Goal: Contribute content: Contribute content

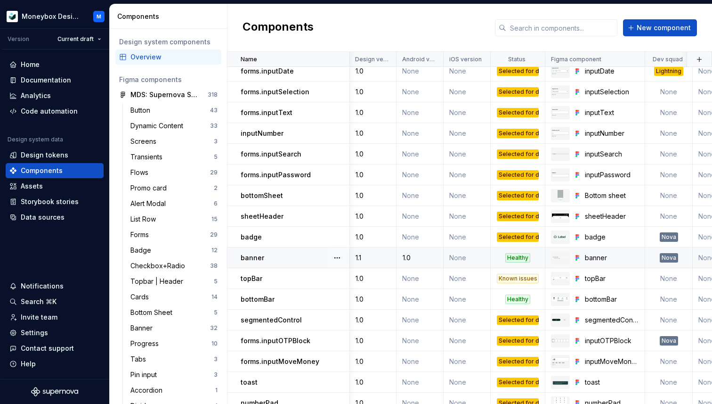
scroll to position [71, 0]
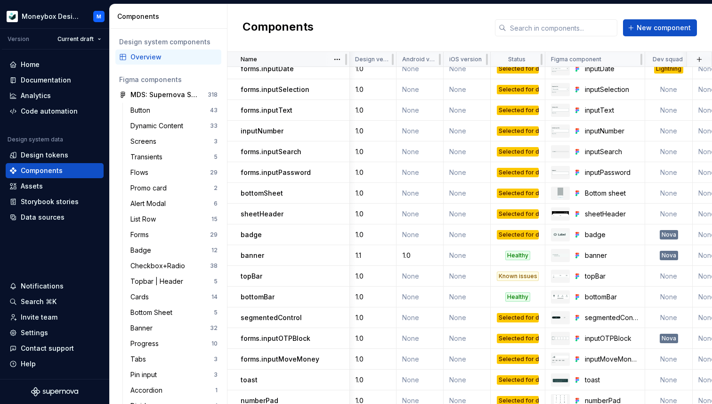
click at [296, 56] on div "Name" at bounding box center [292, 60] width 103 height 8
click at [338, 58] on html "Moneybox Design System M Version Current draft Home Documentation Analytics Cod…" at bounding box center [356, 202] width 712 height 404
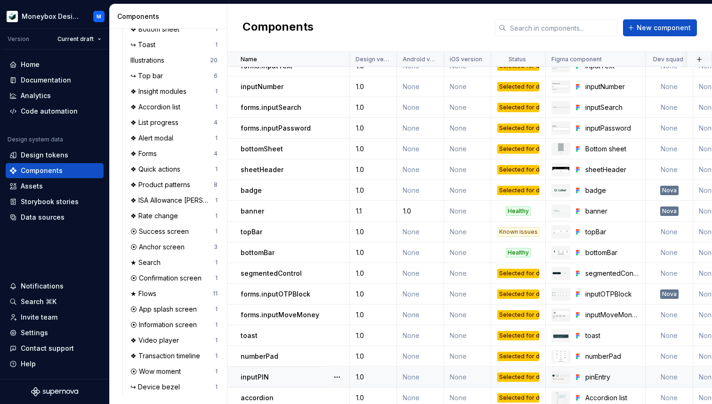
scroll to position [0, 0]
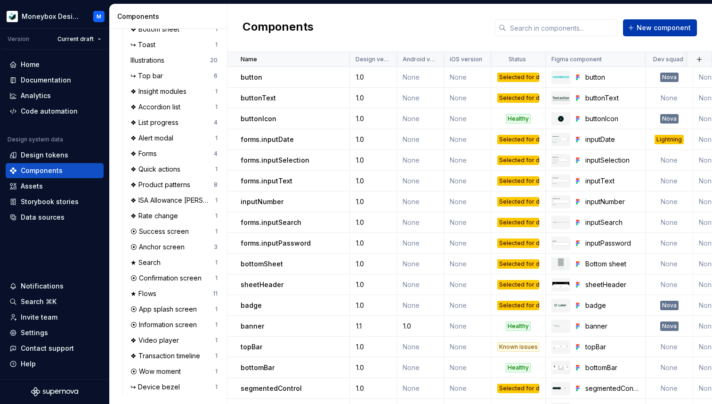
click at [645, 28] on span "New component" at bounding box center [664, 27] width 54 height 9
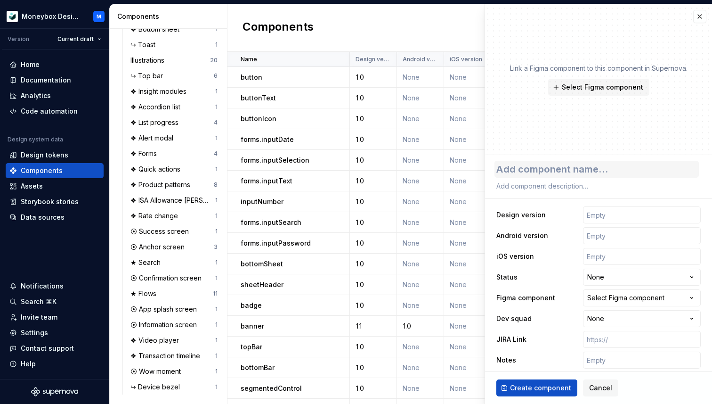
type textarea "*"
type textarea "P"
type textarea "*"
type textarea "Pr"
type textarea "*"
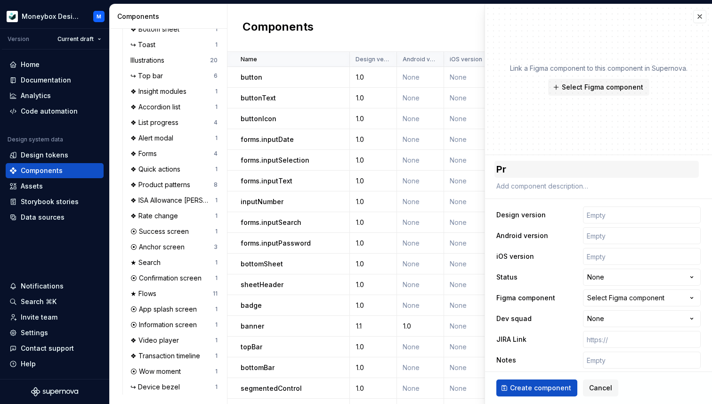
type textarea "Pro"
type textarea "*"
type textarea "Proh"
type textarea "*"
type textarea "Pro"
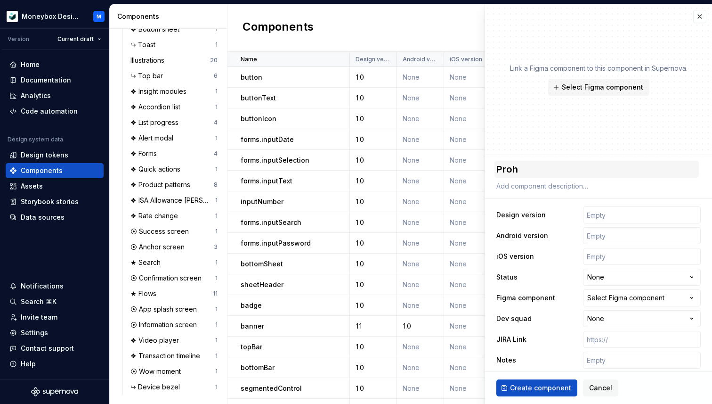
type textarea "*"
type textarea "Prog"
type textarea "*"
type textarea "Progr"
type textarea "*"
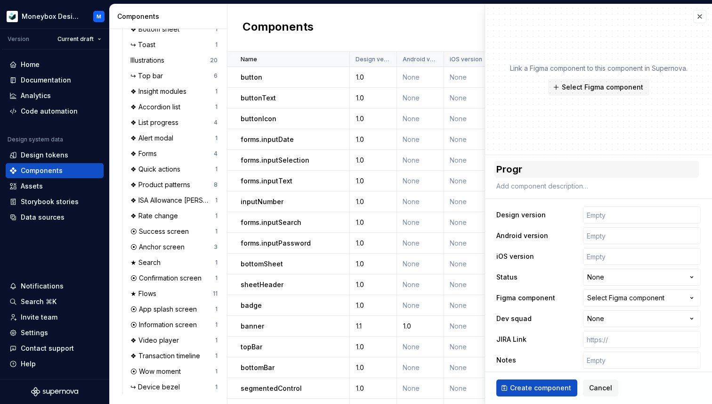
type textarea "Progre"
type textarea "*"
type textarea "Progres"
type textarea "*"
type textarea "Progress"
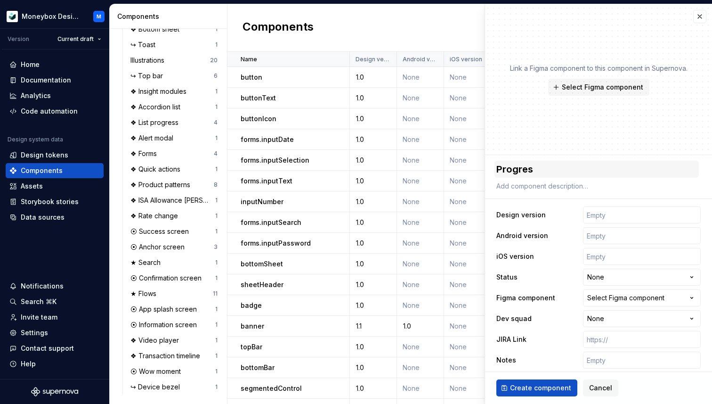
type textarea "*"
type textarea "Progress"
type textarea "*"
type textarea "Progress L"
type textarea "*"
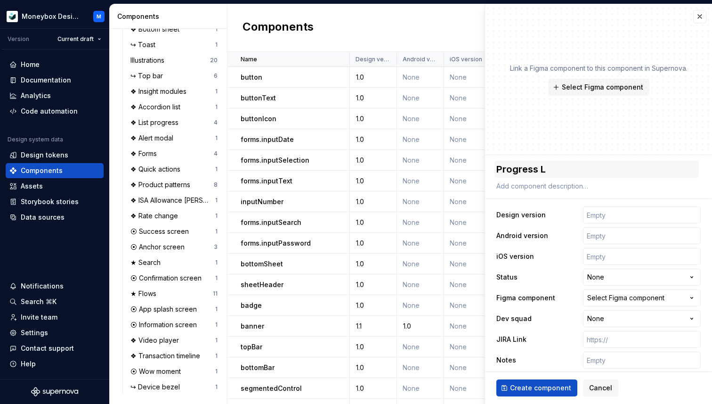
type textarea "Progress [PERSON_NAME]"
type textarea "*"
type textarea "Progress Lis"
type textarea "*"
type textarea "Progress Lis"
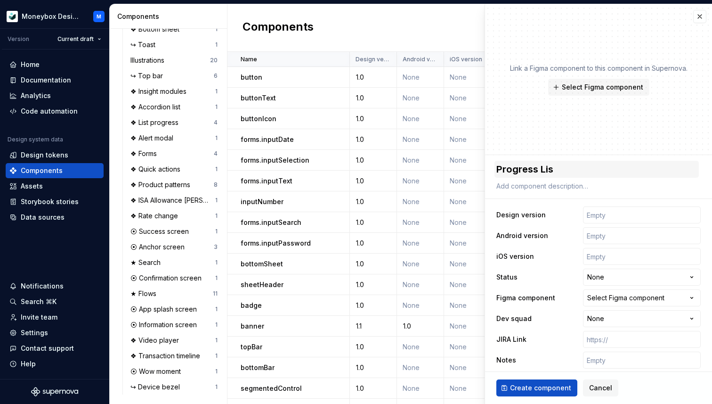
type textarea "*"
click at [545, 168] on textarea "Progress Lis" at bounding box center [597, 169] width 204 height 17
type textarea "Progress is"
type textarea "*"
type textarea "Progress lis"
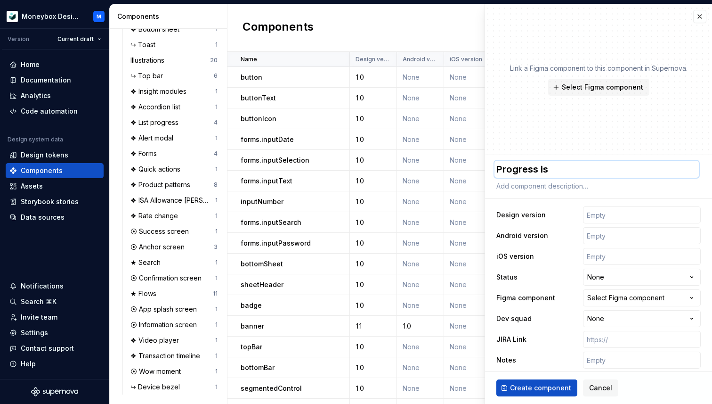
type textarea "*"
click at [559, 170] on textarea "Progress lis" at bounding box center [597, 169] width 204 height 17
type textarea "Progress list"
type textarea "*"
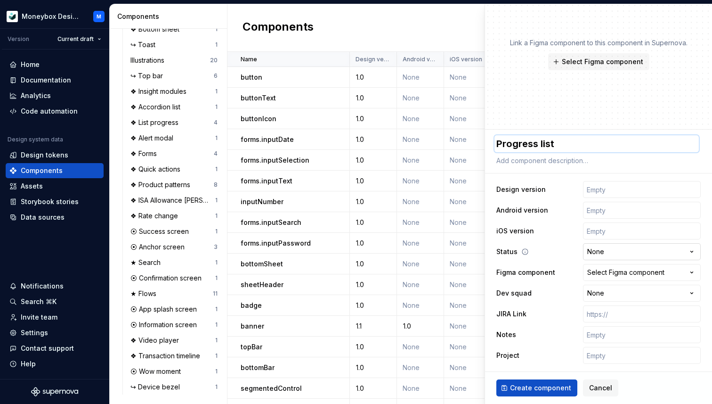
type textarea "Progress list"
click at [610, 252] on html "Moneybox Design System M Version Current draft Home Documentation Analytics Cod…" at bounding box center [356, 202] width 712 height 404
type textarea "*"
click at [604, 270] on div "Select Figma component" at bounding box center [626, 272] width 77 height 9
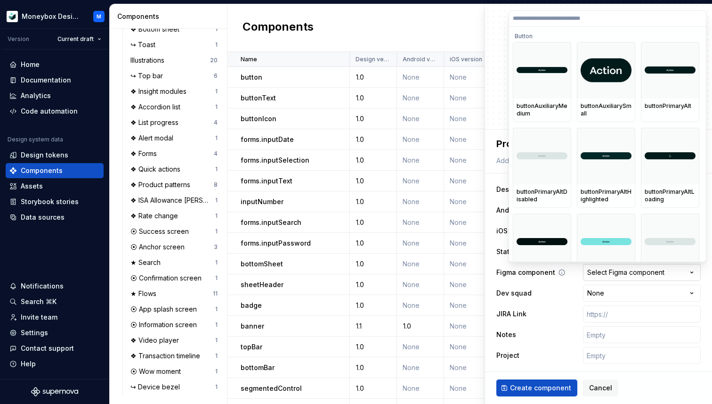
click at [604, 270] on html "Moneybox Design System M Version Current draft Home Documentation Analytics Cod…" at bounding box center [356, 202] width 712 height 404
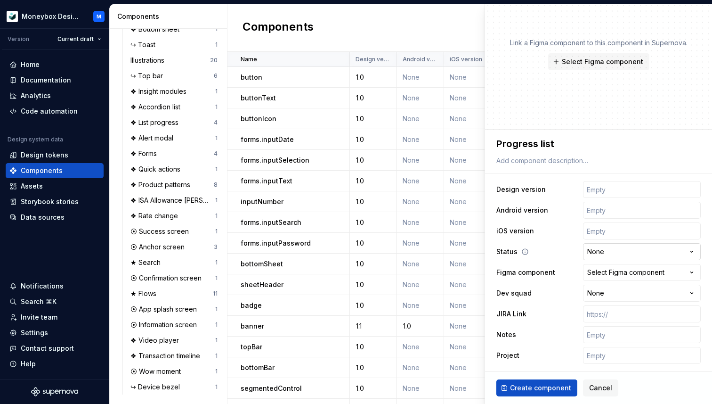
click at [611, 253] on html "Moneybox Design System M Version Current draft Home Documentation Analytics Cod…" at bounding box center [356, 202] width 712 height 404
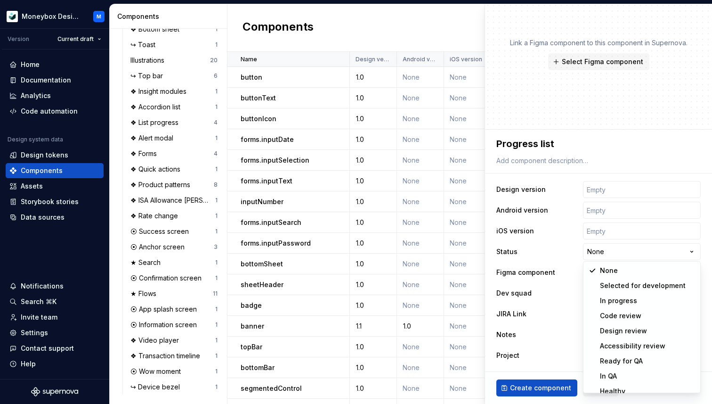
select select "**********"
type textarea "*"
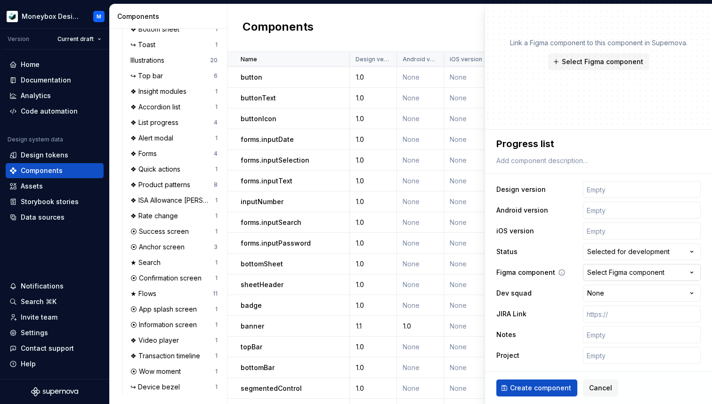
click at [624, 273] on div "Select Figma component" at bounding box center [626, 272] width 77 height 9
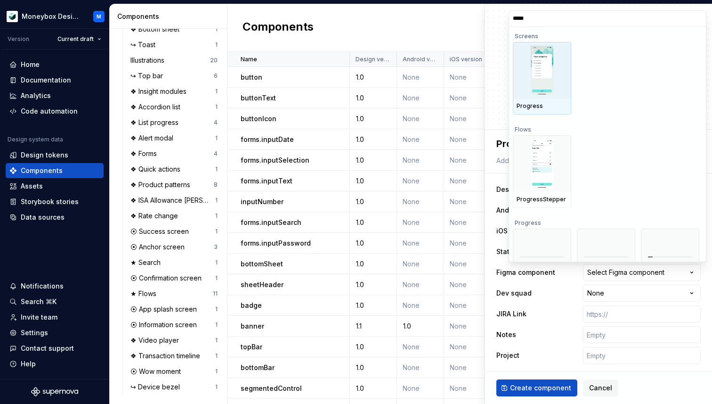
type input "******"
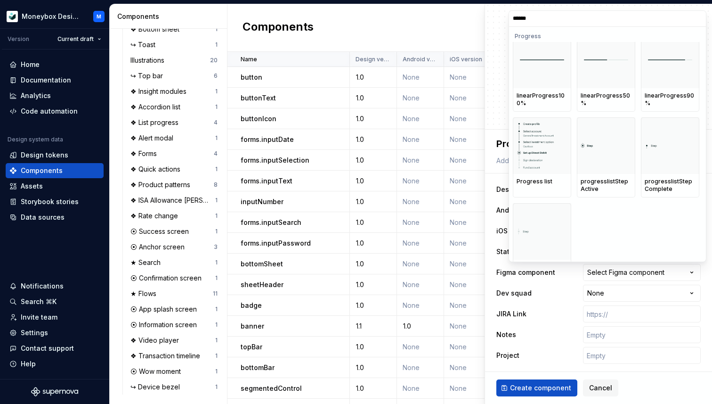
scroll to position [264, 0]
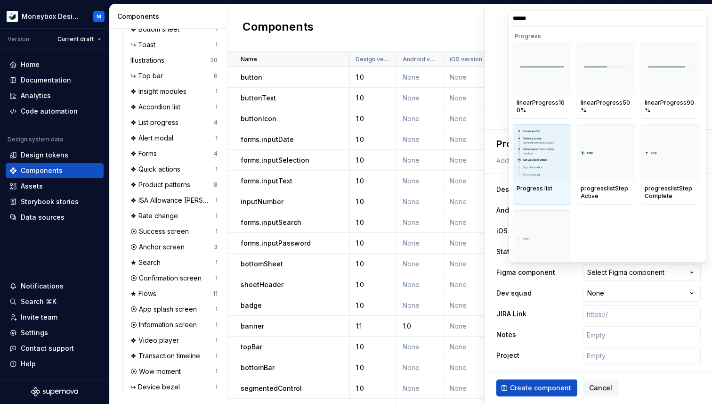
click at [555, 158] on img at bounding box center [542, 152] width 50 height 49
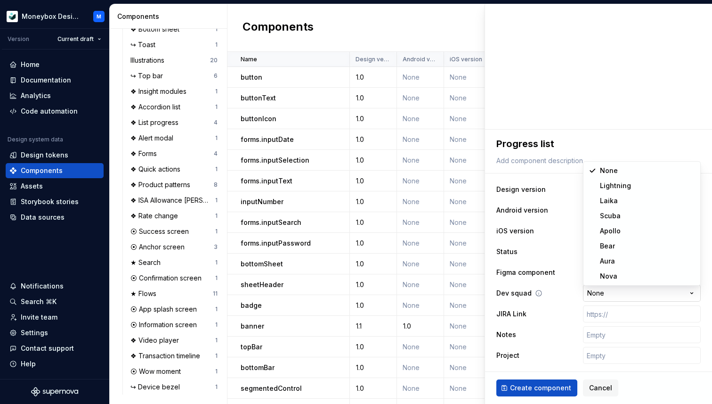
click at [609, 293] on html "Moneybox Design System M Version Current draft Home Documentation Analytics Cod…" at bounding box center [356, 202] width 712 height 404
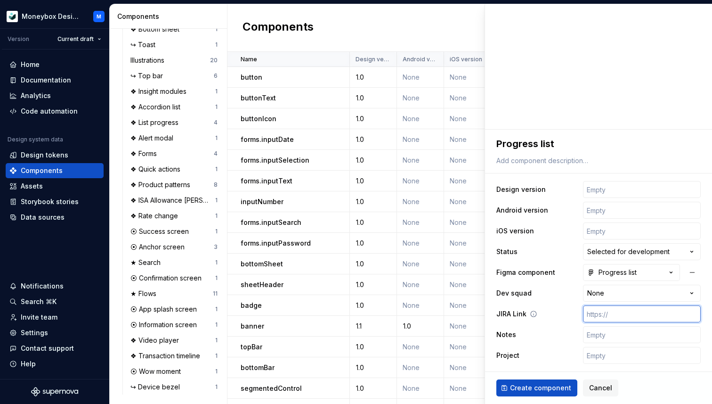
click at [613, 310] on input "text" at bounding box center [642, 313] width 118 height 17
paste input "[URL][DOMAIN_NAME]"
type textarea "*"
type input "[URL][DOMAIN_NAME]"
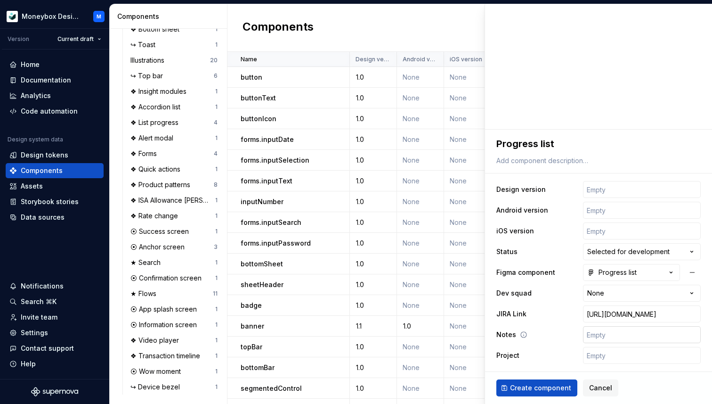
click at [609, 333] on input "text" at bounding box center [642, 334] width 118 height 17
click at [551, 387] on span "Create component" at bounding box center [540, 387] width 61 height 9
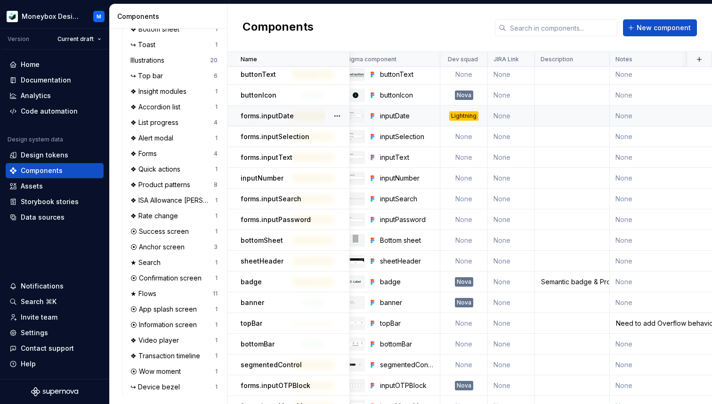
scroll to position [0, 205]
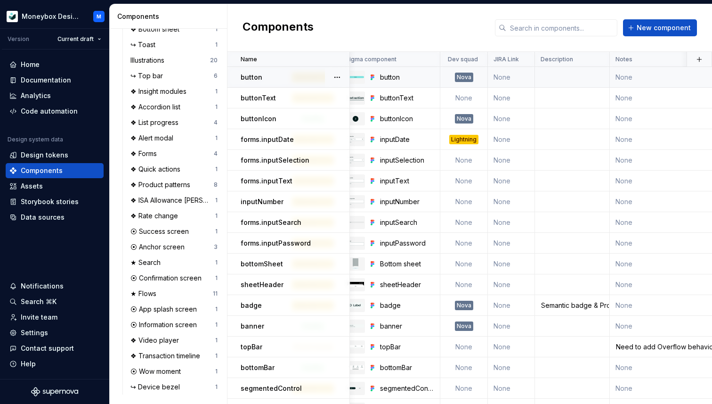
click at [503, 77] on td "None" at bounding box center [511, 77] width 47 height 21
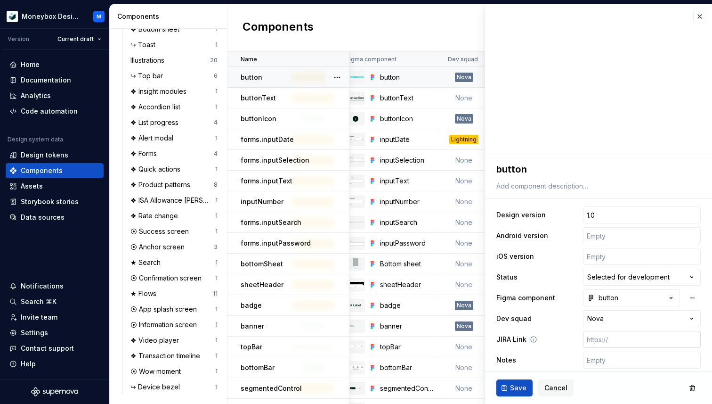
click at [610, 340] on input "text" at bounding box center [642, 339] width 118 height 17
paste input "[URL][DOMAIN_NAME]"
type textarea "*"
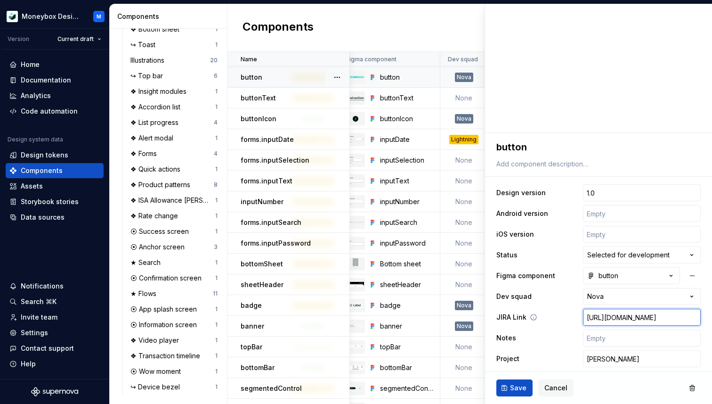
scroll to position [25, 0]
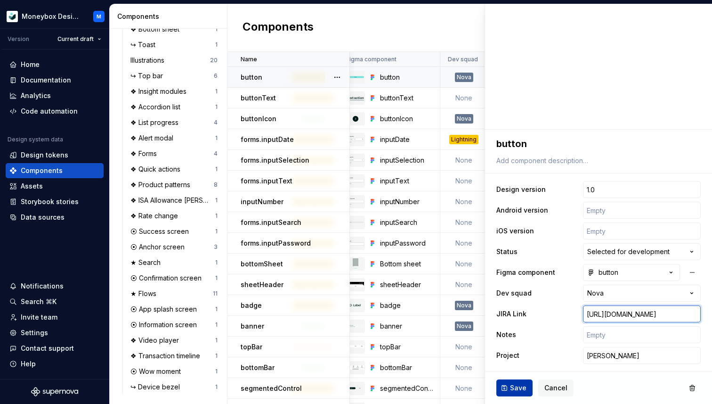
type input "[URL][DOMAIN_NAME]"
click at [518, 387] on span "Save" at bounding box center [518, 387] width 16 height 9
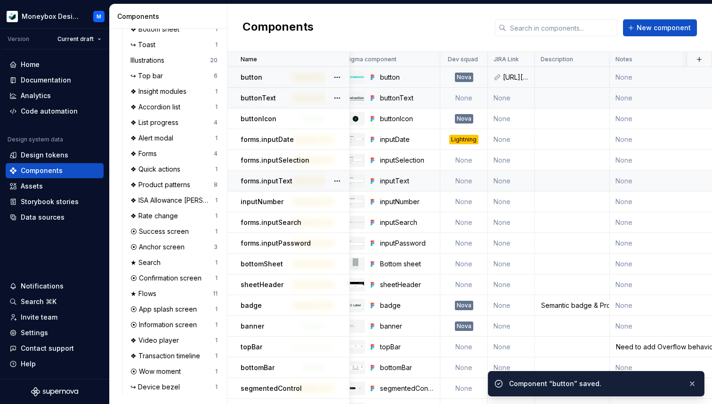
click at [499, 97] on td "None" at bounding box center [511, 98] width 47 height 21
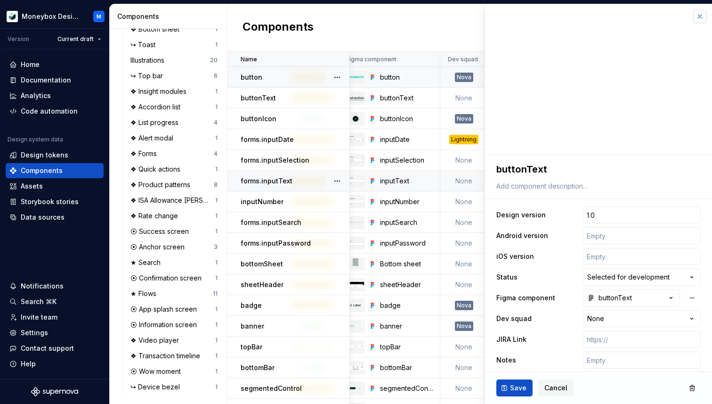
click at [703, 19] on button "button" at bounding box center [700, 16] width 13 height 13
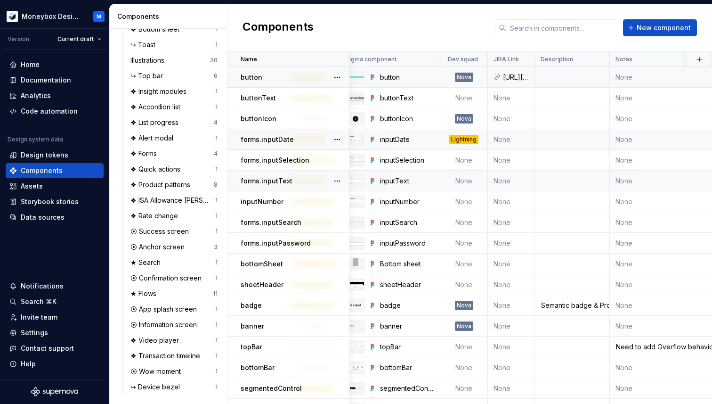
click at [503, 137] on td "None" at bounding box center [511, 139] width 47 height 21
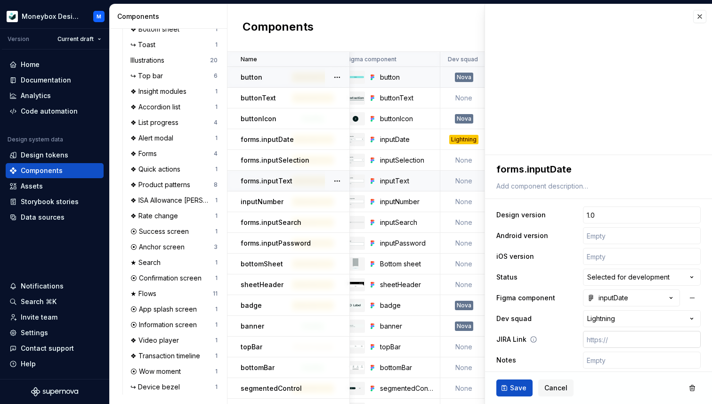
click at [610, 338] on input "text" at bounding box center [642, 339] width 118 height 17
paste input "[URL][DOMAIN_NAME]"
type textarea "*"
type input "[URL][DOMAIN_NAME]"
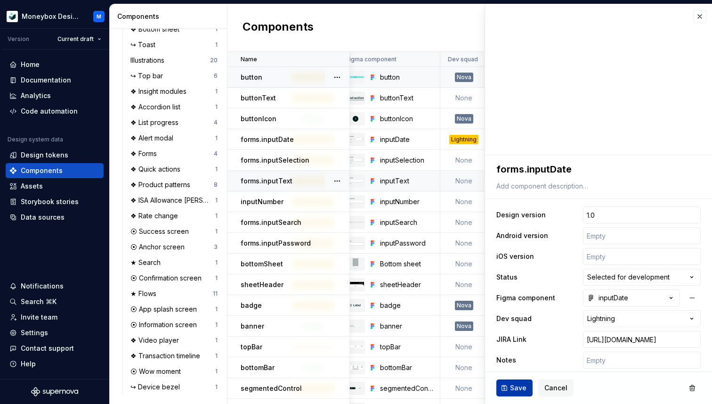
scroll to position [0, 0]
click at [514, 386] on span "Save" at bounding box center [518, 387] width 16 height 9
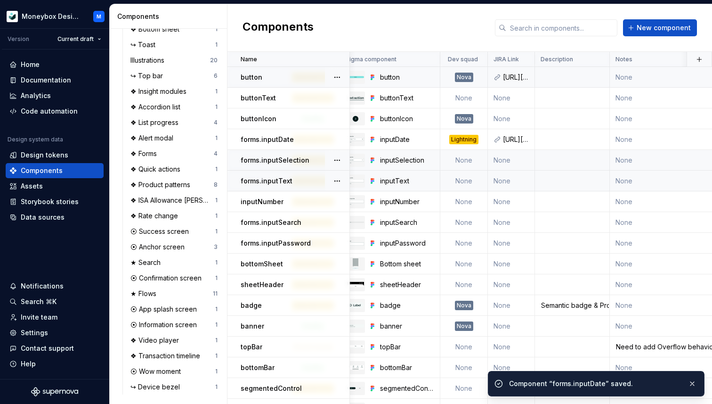
click at [503, 158] on td "None" at bounding box center [511, 160] width 47 height 21
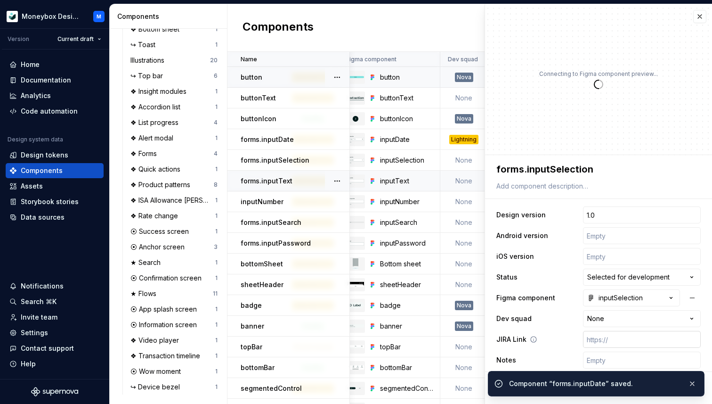
click at [598, 343] on input "text" at bounding box center [642, 339] width 118 height 17
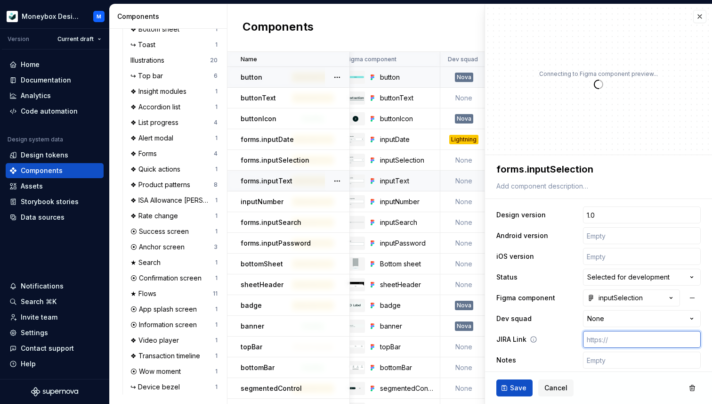
paste input "[URL][DOMAIN_NAME]"
type textarea "*"
type input "[URL][DOMAIN_NAME]"
type textarea "*"
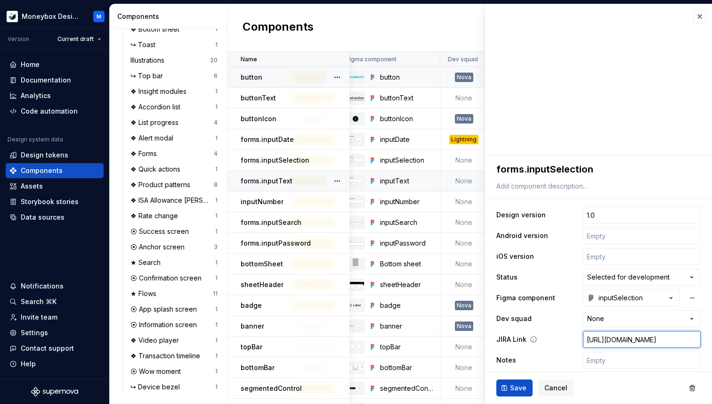
scroll to position [25, 0]
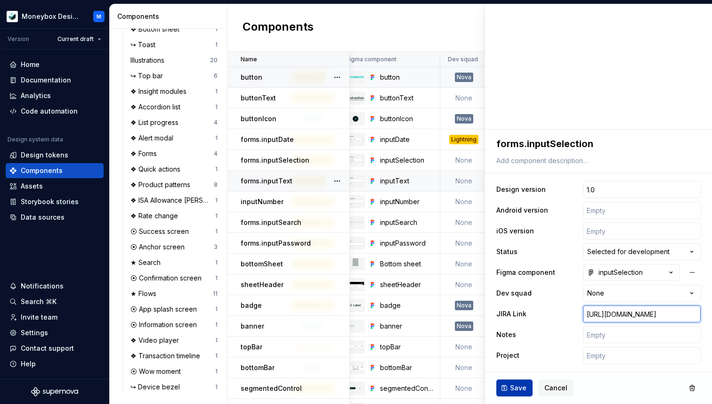
type input "[URL][DOMAIN_NAME]"
click at [507, 387] on button "Save" at bounding box center [515, 387] width 36 height 17
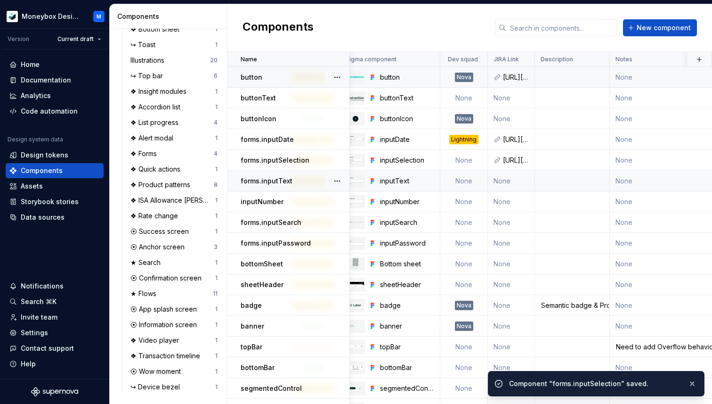
click at [507, 181] on td "None" at bounding box center [511, 181] width 47 height 21
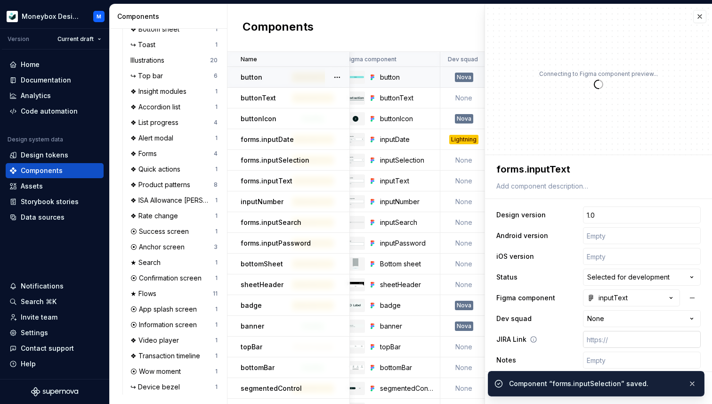
click at [603, 343] on input "text" at bounding box center [642, 339] width 118 height 17
paste input "[URL][DOMAIN_NAME]"
type textarea "*"
type input "[URL][DOMAIN_NAME]"
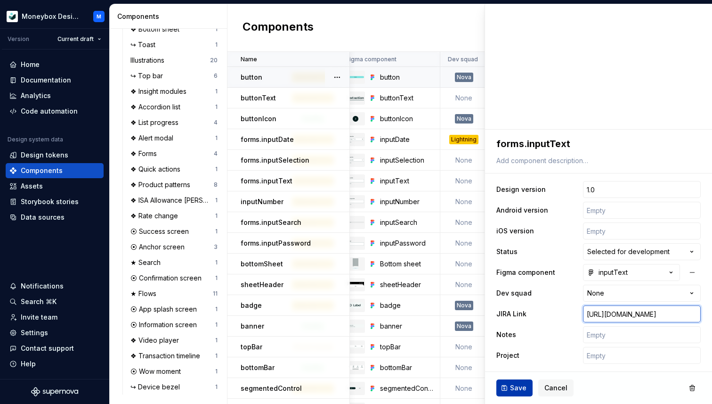
type textarea "*"
type input "[URL][DOMAIN_NAME]"
click at [514, 387] on span "Save" at bounding box center [518, 387] width 16 height 9
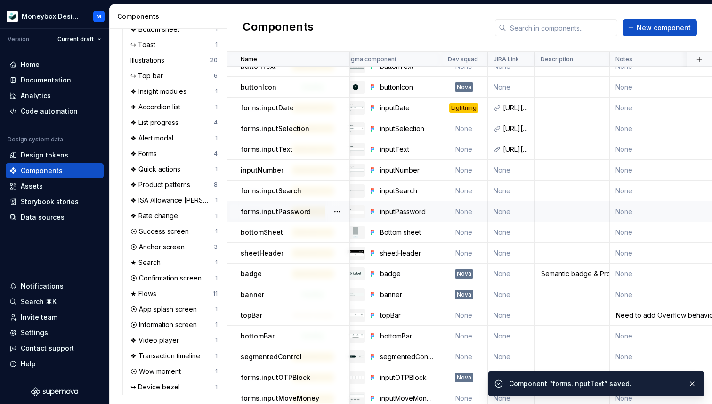
scroll to position [33, 205]
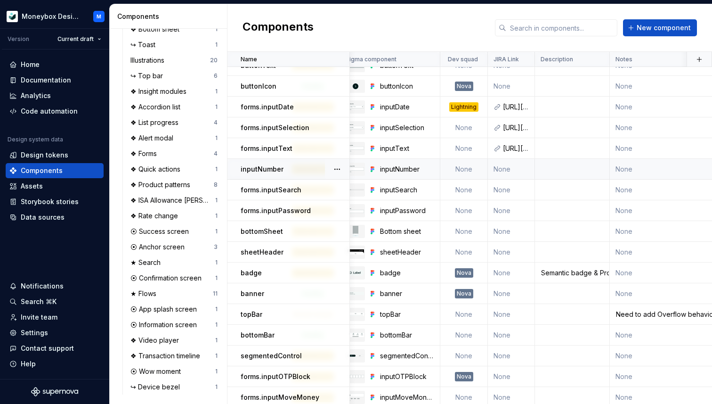
click at [275, 167] on p "inputNumber" at bounding box center [262, 168] width 43 height 9
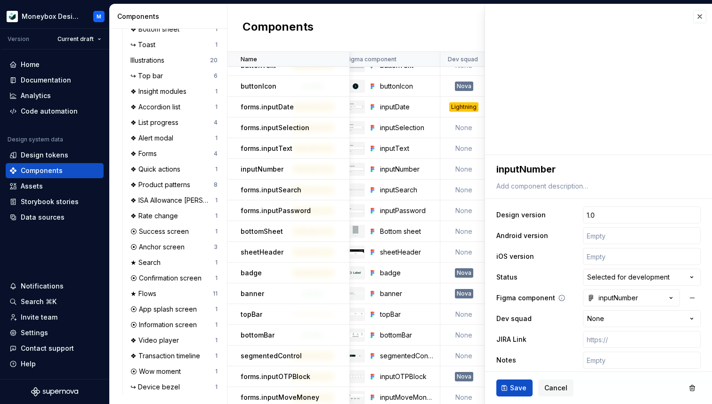
click at [520, 296] on label "Figma component" at bounding box center [526, 297] width 59 height 9
click at [621, 294] on div "inputNumber" at bounding box center [613, 297] width 51 height 9
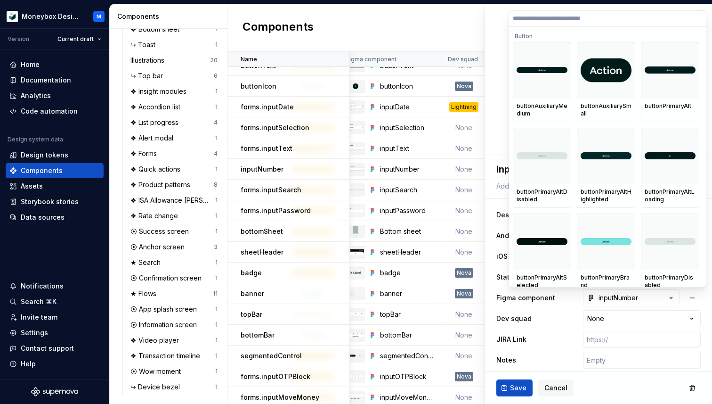
click at [621, 295] on html "Moneybox Design System M Version Current draft Home Documentation Analytics Cod…" at bounding box center [356, 202] width 712 height 404
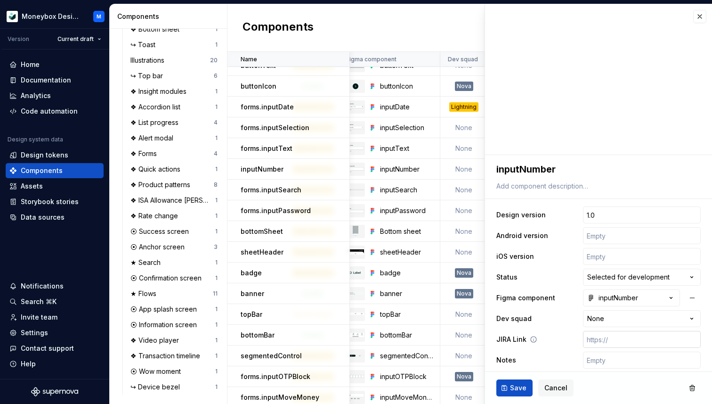
click at [610, 343] on input "text" at bounding box center [642, 339] width 118 height 17
paste input "[URL][DOMAIN_NAME]"
type textarea "*"
type input "[URL][DOMAIN_NAME]"
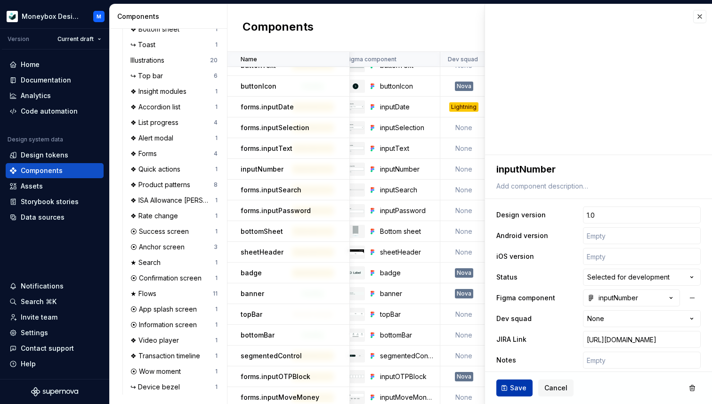
click at [519, 388] on span "Save" at bounding box center [518, 387] width 16 height 9
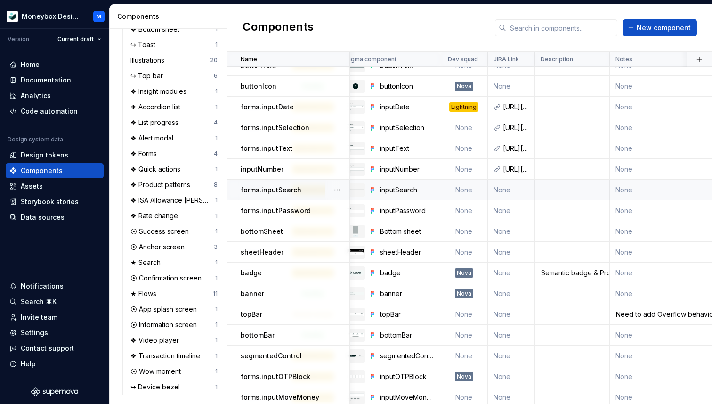
click at [287, 190] on p "forms.inputSearch" at bounding box center [271, 189] width 61 height 9
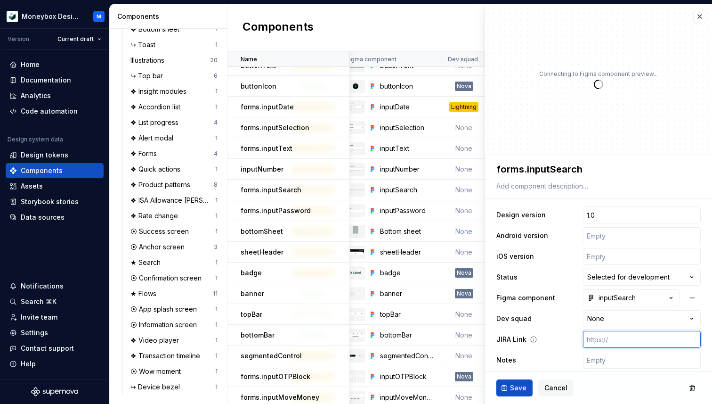
click at [603, 343] on input "text" at bounding box center [642, 339] width 118 height 17
paste input "[URL][DOMAIN_NAME]"
type textarea "*"
type input "[URL][DOMAIN_NAME]"
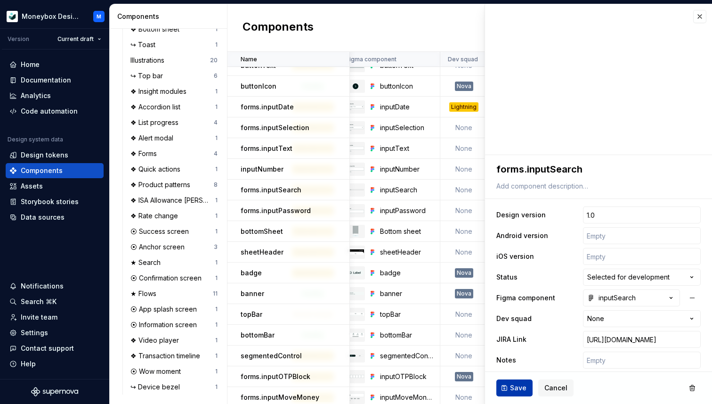
click at [519, 386] on span "Save" at bounding box center [518, 387] width 16 height 9
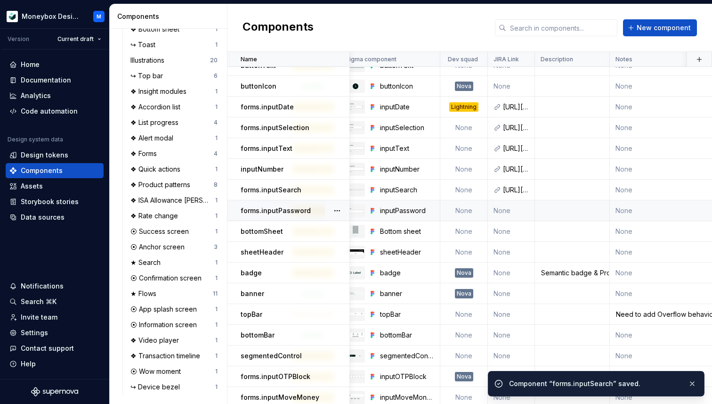
click at [288, 211] on p "forms.inputPassword" at bounding box center [276, 210] width 70 height 9
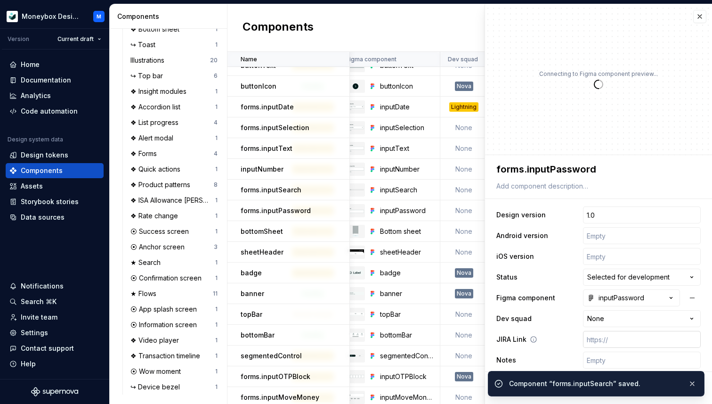
click at [602, 333] on input "text" at bounding box center [642, 339] width 118 height 17
paste input "[URL][DOMAIN_NAME]"
type textarea "*"
type input "[URL][DOMAIN_NAME]"
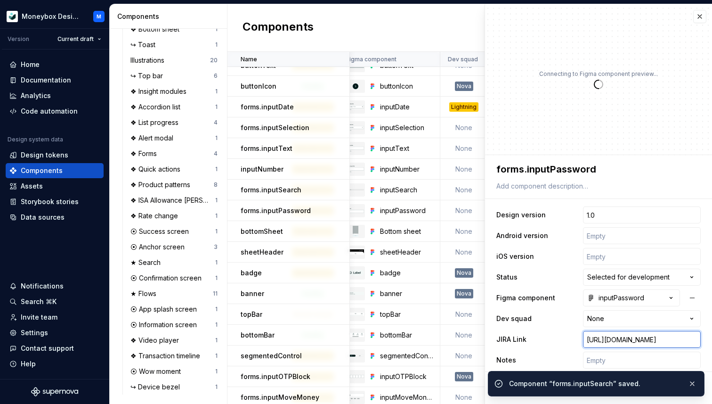
type textarea "*"
type input "[URL][DOMAIN_NAME]"
click at [696, 384] on button "button" at bounding box center [692, 383] width 12 height 13
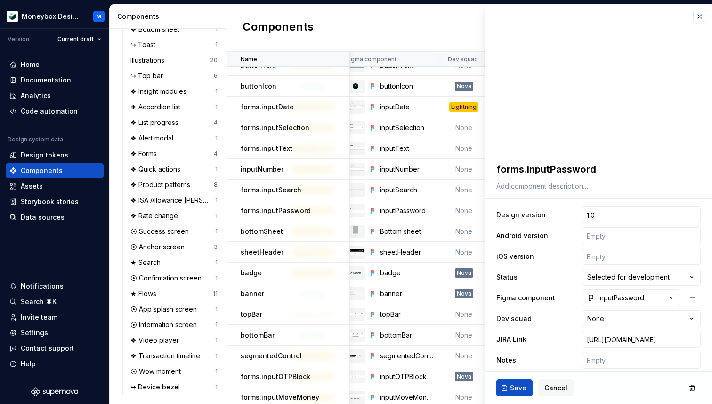
scroll to position [0, 0]
click at [510, 386] on button "Save" at bounding box center [515, 387] width 36 height 17
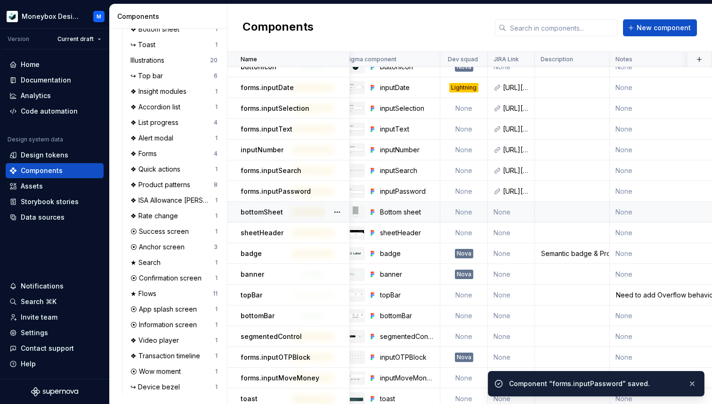
scroll to position [58, 205]
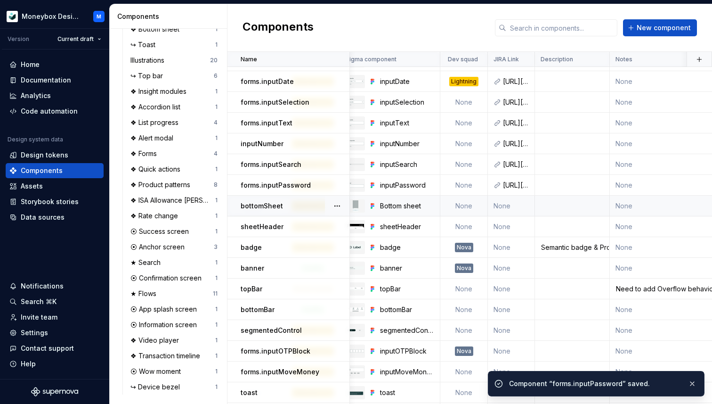
click at [502, 203] on td "None" at bounding box center [511, 206] width 47 height 21
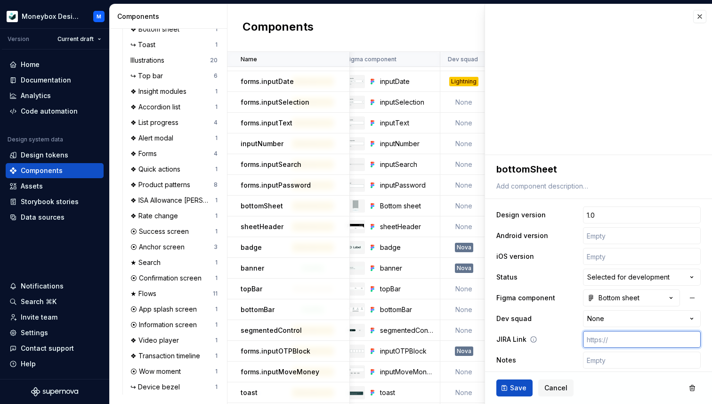
click at [622, 338] on input "text" at bounding box center [642, 339] width 118 height 17
paste input "[URL][DOMAIN_NAME]"
type textarea "*"
type input "[URL][DOMAIN_NAME]"
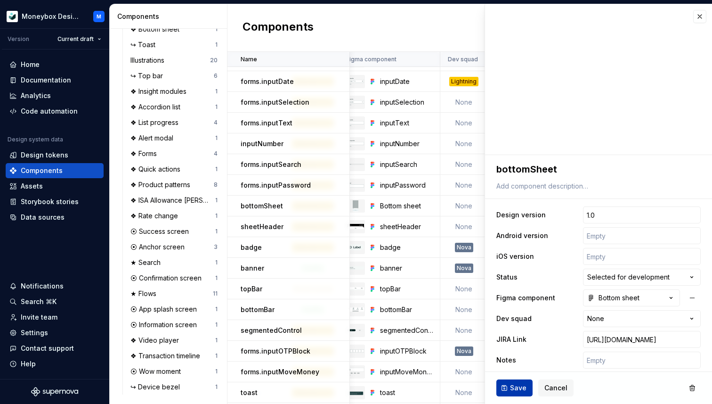
scroll to position [0, 0]
click at [512, 389] on span "Save" at bounding box center [518, 387] width 16 height 9
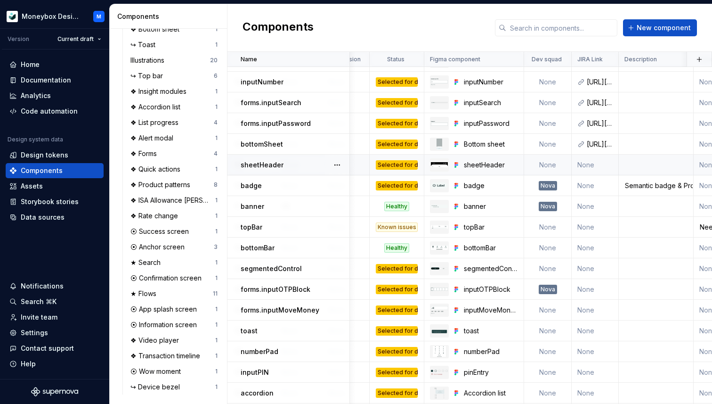
scroll to position [124, 122]
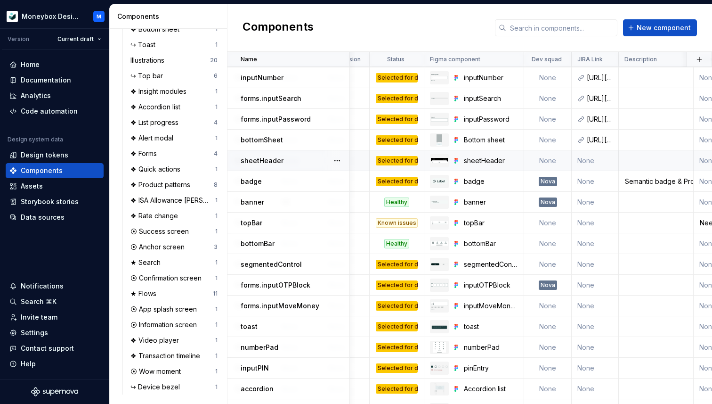
click at [591, 160] on td "None" at bounding box center [595, 160] width 47 height 21
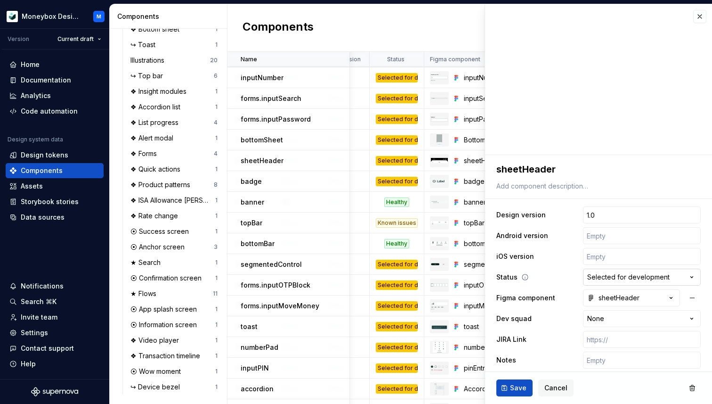
click at [630, 276] on html "Moneybox Design System M Version Current draft Home Documentation Analytics Cod…" at bounding box center [356, 202] width 712 height 404
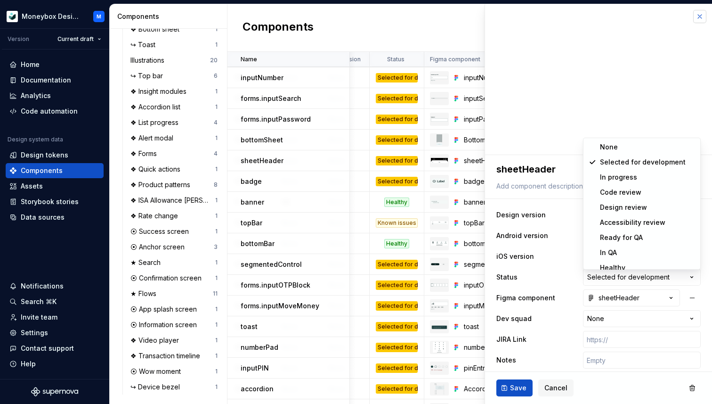
click at [699, 16] on html "Moneybox Design System M Version Current draft Home Documentation Analytics Cod…" at bounding box center [356, 202] width 712 height 404
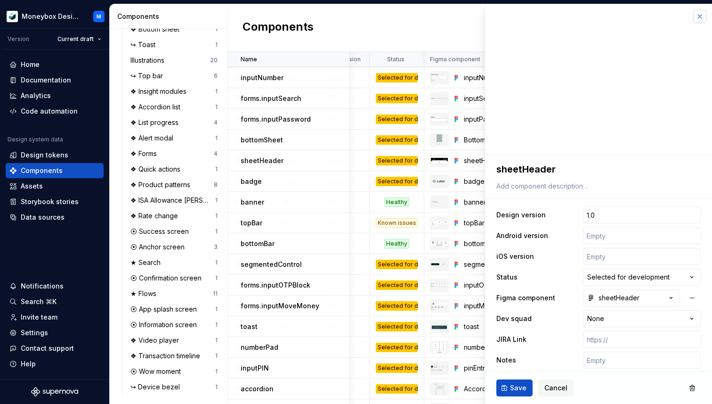
click at [699, 16] on button "button" at bounding box center [700, 16] width 13 height 13
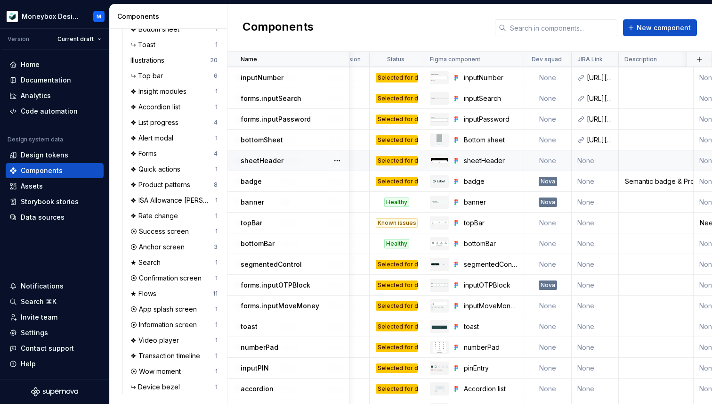
click at [590, 160] on td "None" at bounding box center [595, 160] width 47 height 21
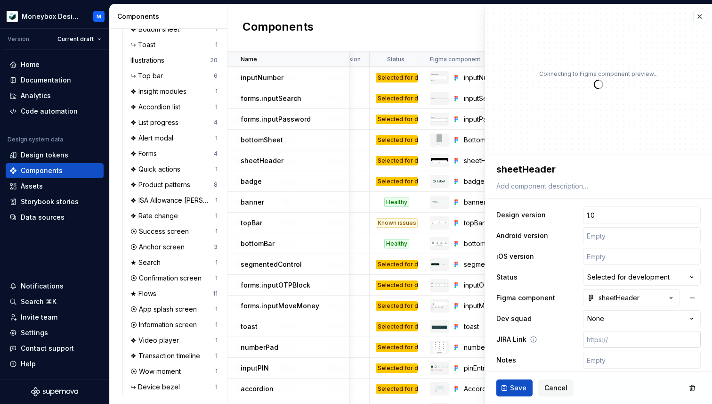
click at [603, 341] on input "text" at bounding box center [642, 339] width 118 height 17
paste input "[URL][DOMAIN_NAME]"
type textarea "*"
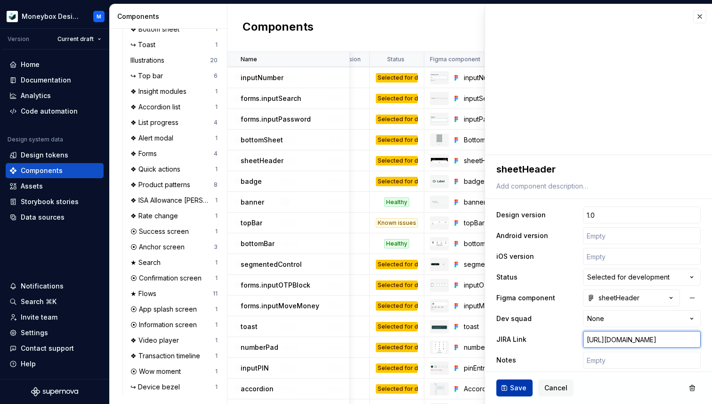
type input "[URL][DOMAIN_NAME]"
click at [513, 389] on span "Save" at bounding box center [518, 387] width 16 height 9
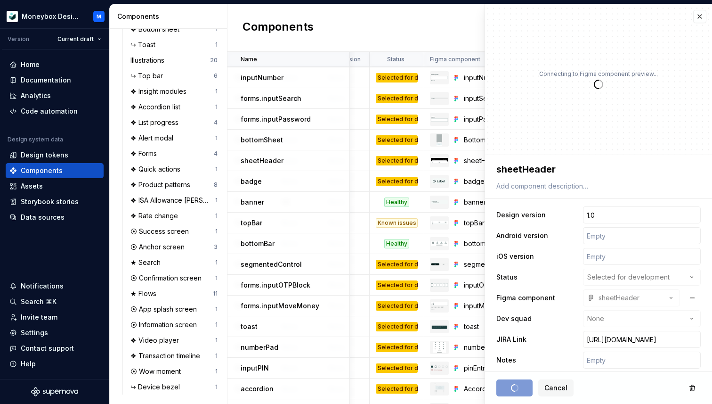
scroll to position [0, 0]
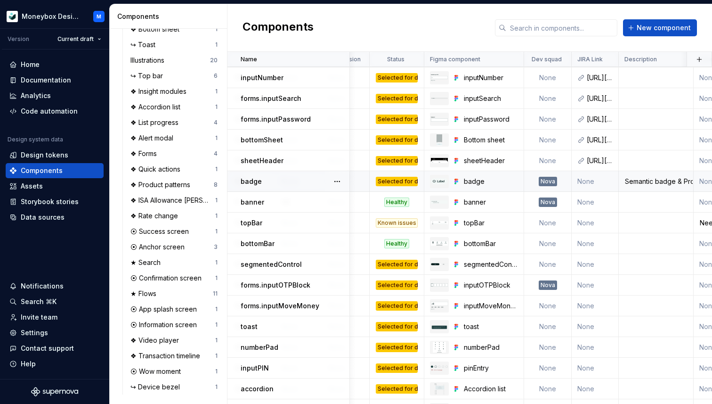
click at [589, 178] on td "None" at bounding box center [595, 181] width 47 height 21
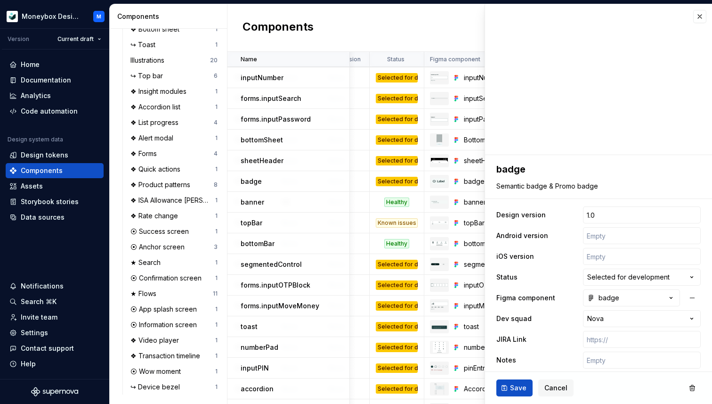
type textarea "*"
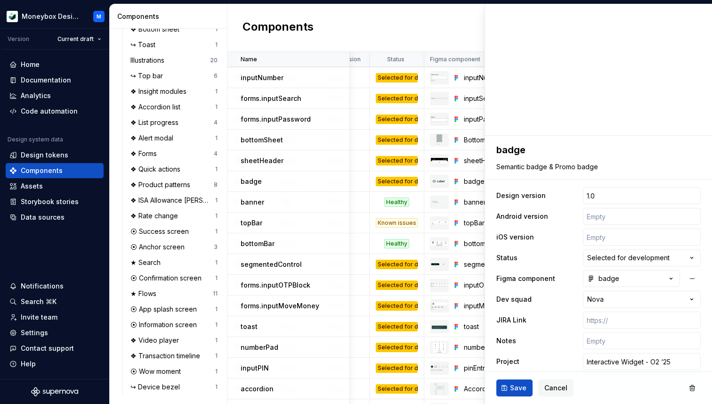
scroll to position [25, 0]
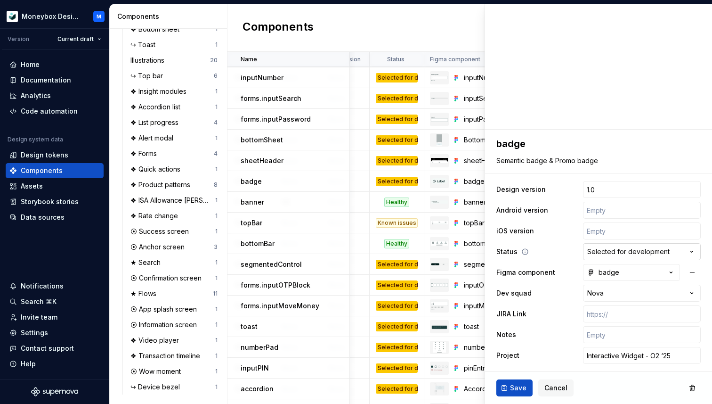
click at [694, 251] on html "Moneybox Design System M Version Current draft Home Documentation Analytics Cod…" at bounding box center [356, 202] width 712 height 404
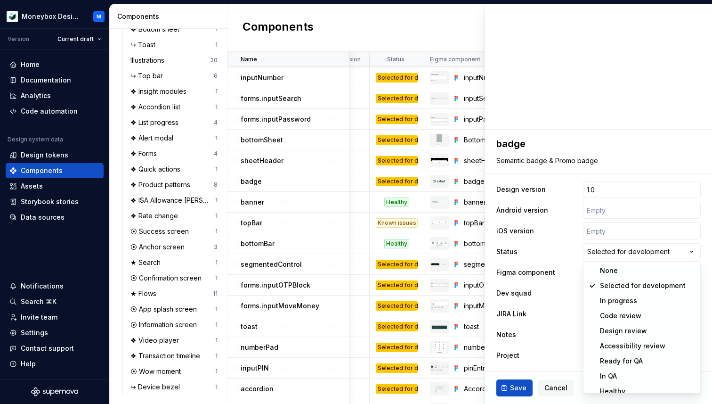
select select
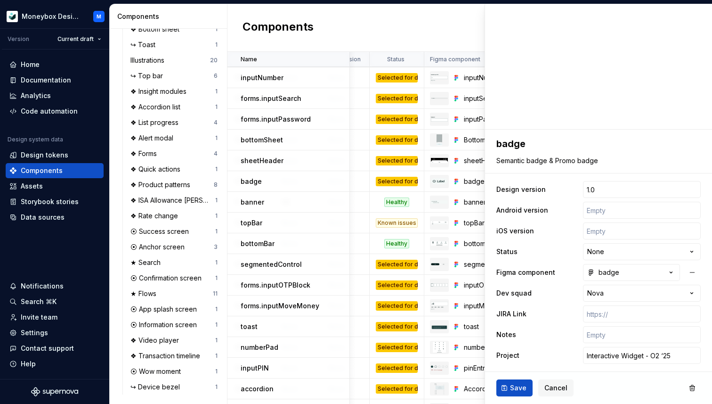
type textarea "*"
click at [627, 334] on input "text" at bounding box center [642, 334] width 118 height 17
paste input "Error version uses the wrong colour token, #FCE9E1"
type input "Error version uses the wrong colour token, #FCE9E1"
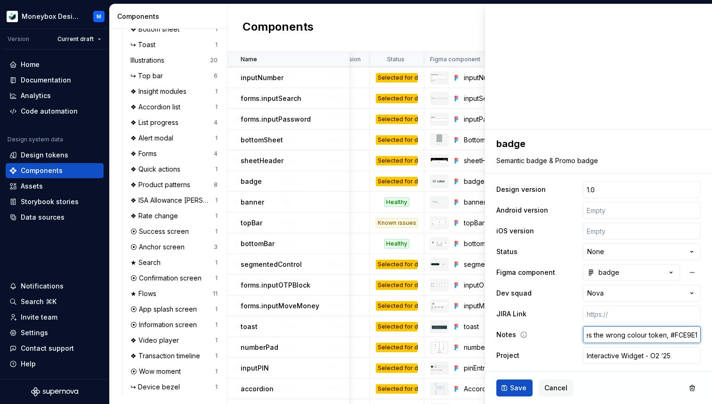
click at [593, 334] on input "Error version uses the wrong colour token, #FCE9E1" at bounding box center [642, 334] width 118 height 17
type textarea "*"
type input "IError version uses the wrong colour token, #FCE9E1"
type textarea "*"
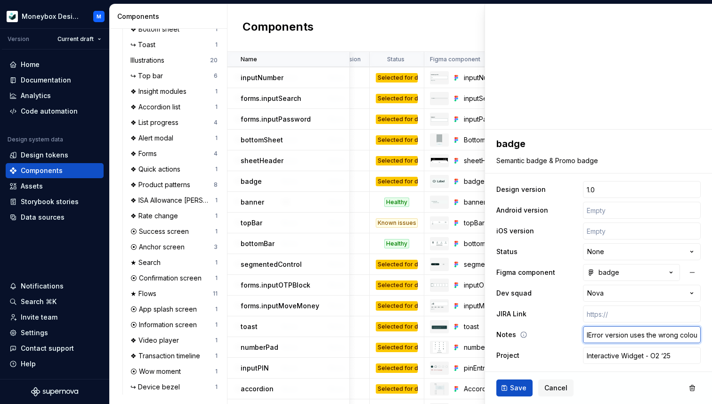
type input "IOError version uses the wrong colour token, #FCE9E1"
type textarea "*"
type input "IOSError version uses the wrong colour token, #FCE9E1"
type textarea "*"
type input "IOS Error version uses the wrong colour token, #FCE9E1"
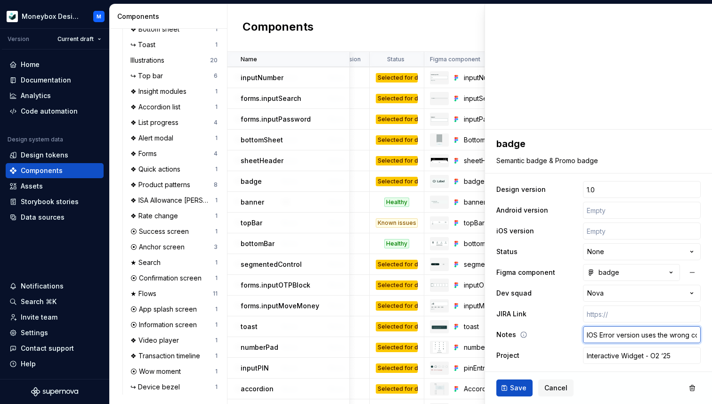
type textarea "*"
type input "IOS -Error version uses the wrong colour token, #FCE9E1"
type textarea "*"
type input "IOS - Error version uses the wrong colour token, #FCE9E1"
click at [515, 386] on span "Save" at bounding box center [518, 387] width 16 height 9
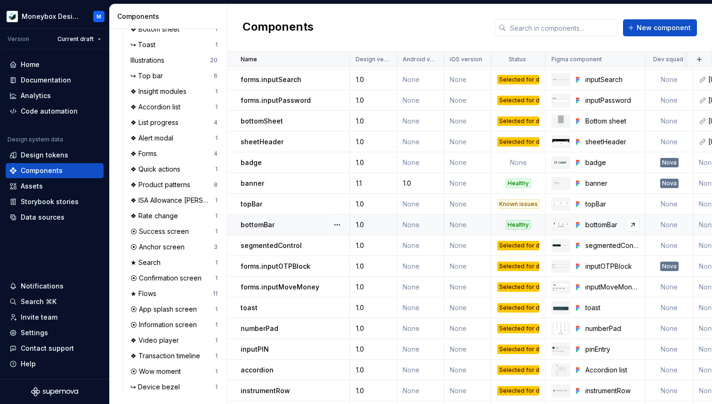
scroll to position [151, 0]
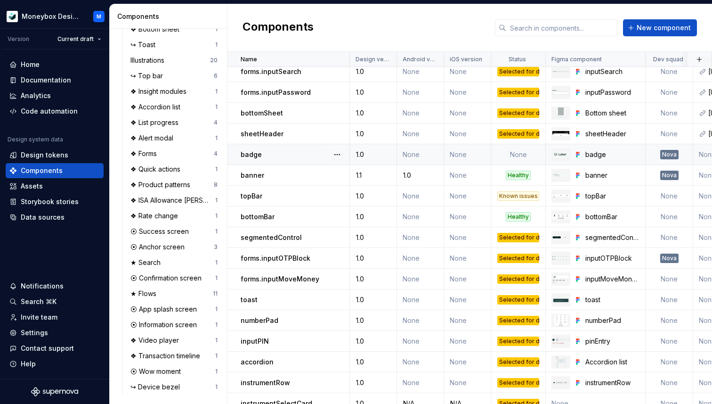
click at [286, 153] on div "badge" at bounding box center [295, 154] width 108 height 9
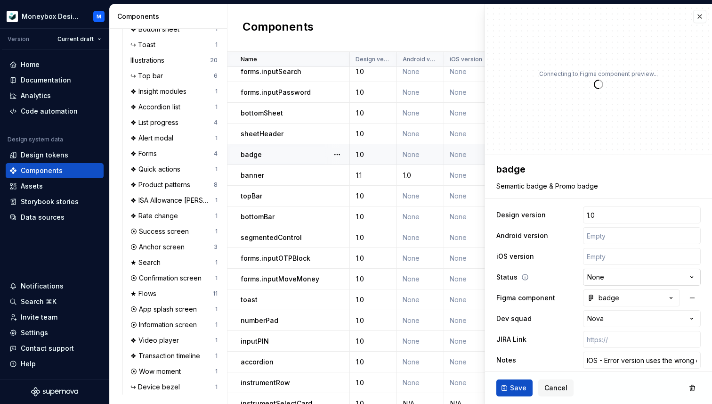
click at [638, 278] on html "Moneybox Design System M Version Current draft Home Documentation Analytics Cod…" at bounding box center [356, 202] width 712 height 404
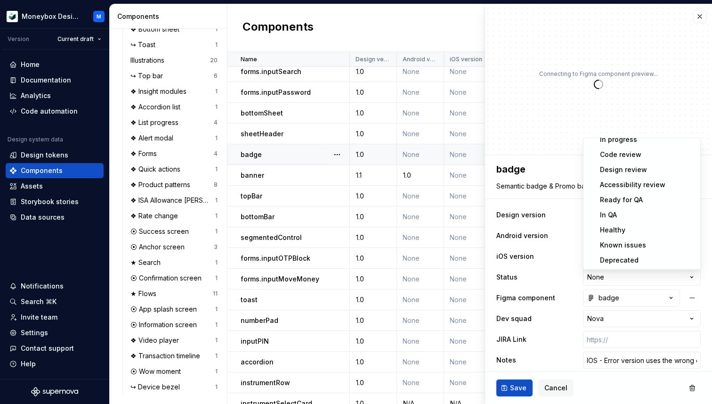
type textarea "*"
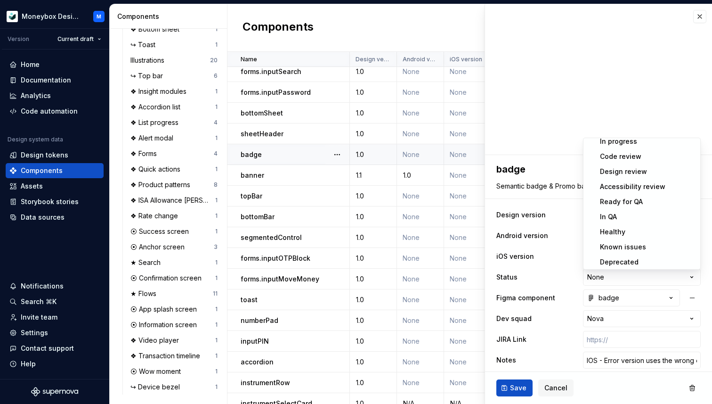
scroll to position [38, 0]
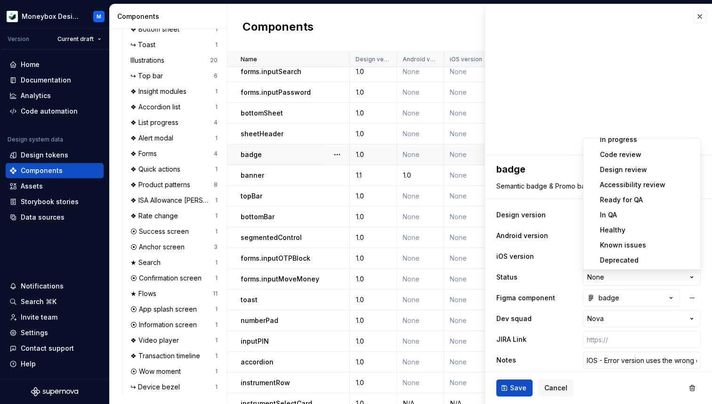
select select "**********"
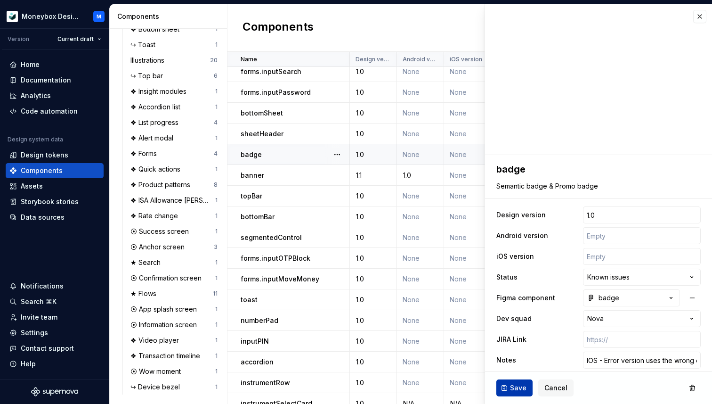
click at [510, 385] on button "Save" at bounding box center [515, 387] width 36 height 17
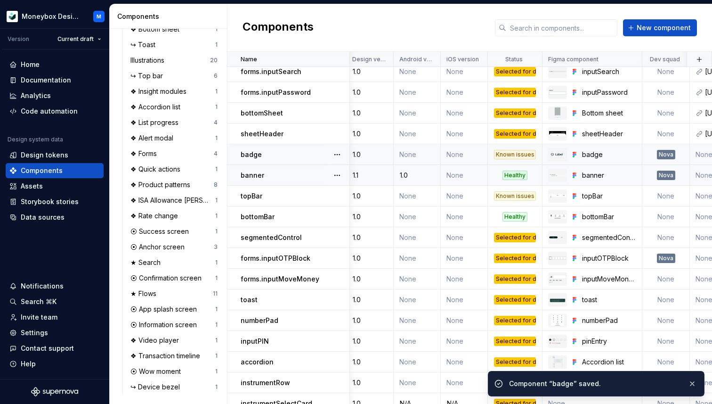
scroll to position [151, 0]
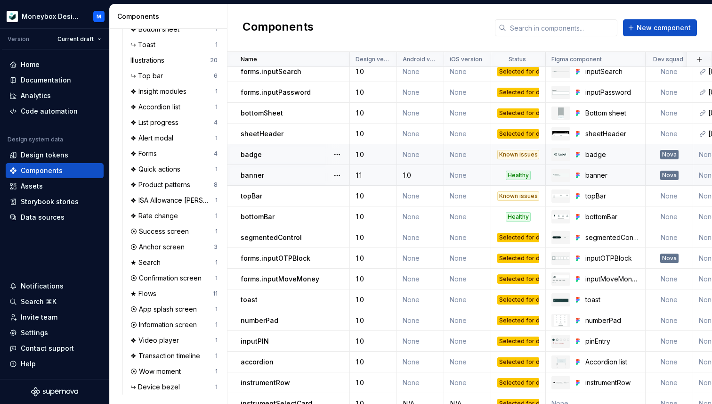
click at [293, 174] on div "banner" at bounding box center [295, 175] width 108 height 9
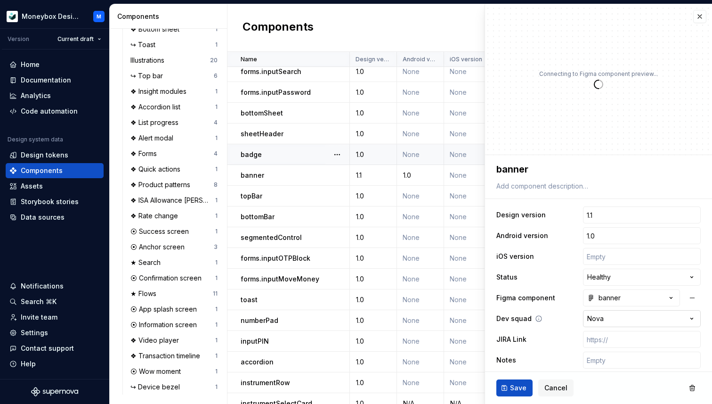
scroll to position [25, 0]
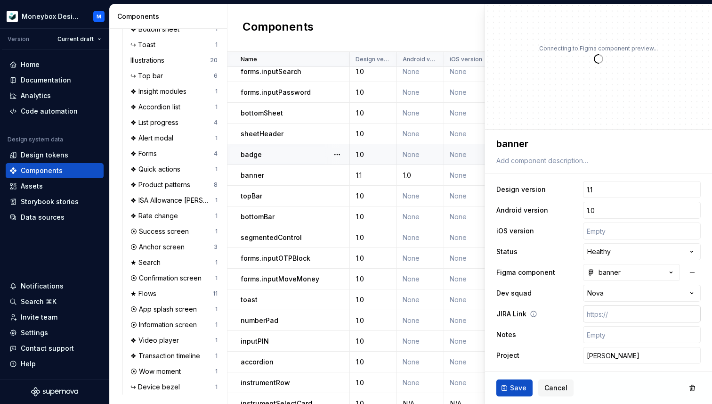
click at [607, 318] on input "text" at bounding box center [642, 313] width 118 height 17
paste input "[URL][DOMAIN_NAME]"
type textarea "*"
type input "[URL][DOMAIN_NAME]"
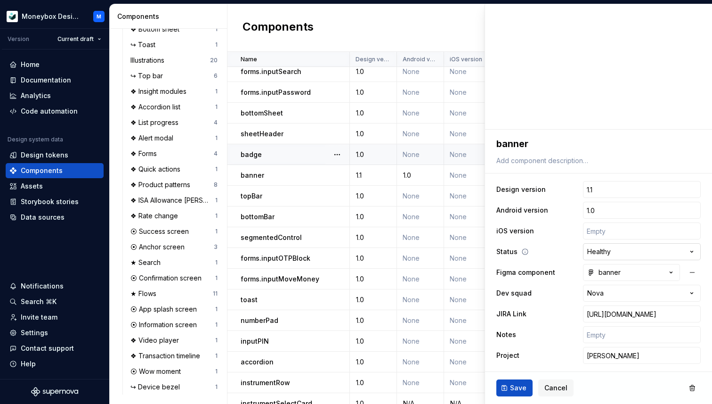
click at [615, 251] on html "Moneybox Design System M Version Current draft Home Documentation Analytics Cod…" at bounding box center [356, 202] width 712 height 404
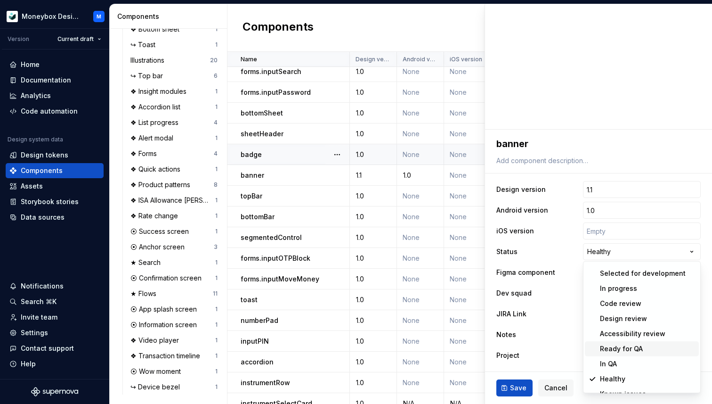
scroll to position [0, 0]
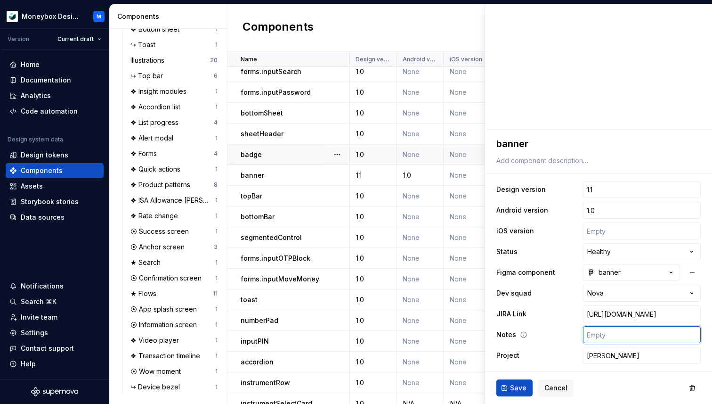
click at [595, 335] on input "text" at bounding box center [642, 334] width 118 height 17
type textarea "*"
type input "I"
type textarea "*"
type input "IO"
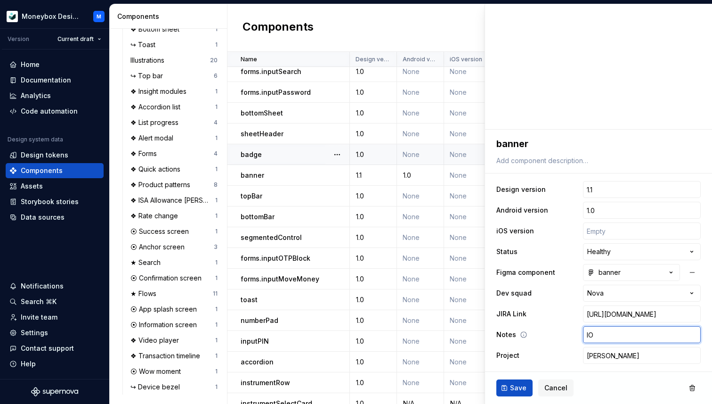
type textarea "*"
type input "IOS"
type textarea "*"
type input "IOS"
type textarea "*"
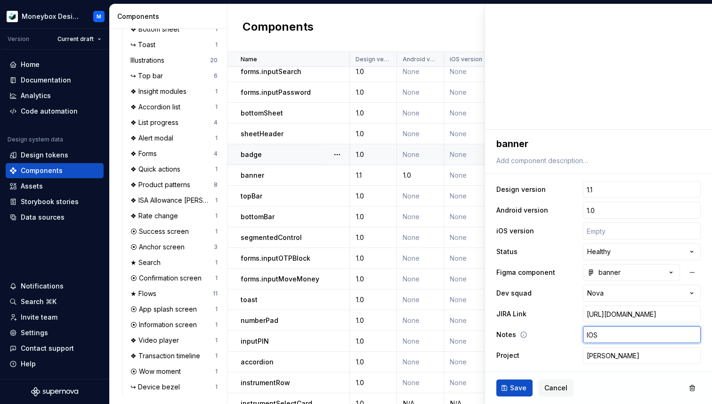
type input "IOS -"
type textarea "*"
type input "IOS -"
paste input "Wrong button padding, vertical - 4, horizontal - 12 Error version - wrong colou…"
type textarea "*"
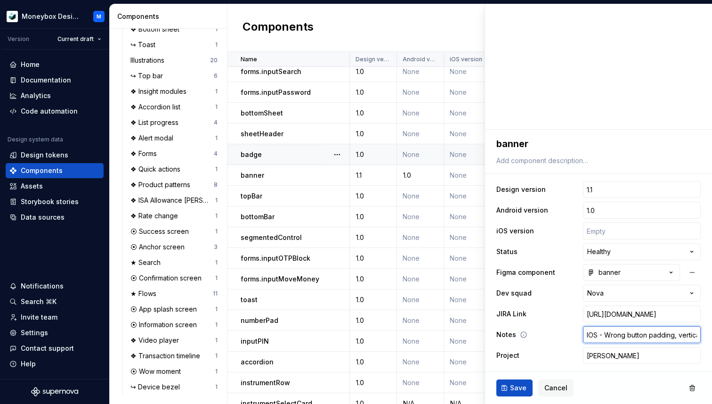
scroll to position [0, 205]
type input "IOS - Wrong button padding, vertical - 4, horizontal - 12 Error version - wrong…"
click at [680, 253] on html "Moneybox Design System M Version Current draft Home Documentation Analytics Cod…" at bounding box center [356, 202] width 712 height 404
type textarea "*"
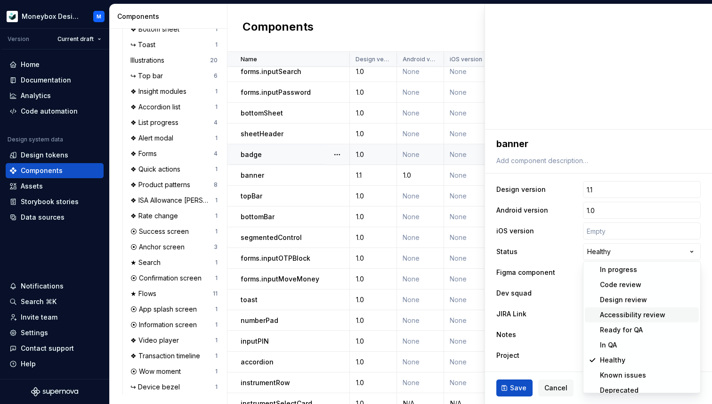
scroll to position [38, 0]
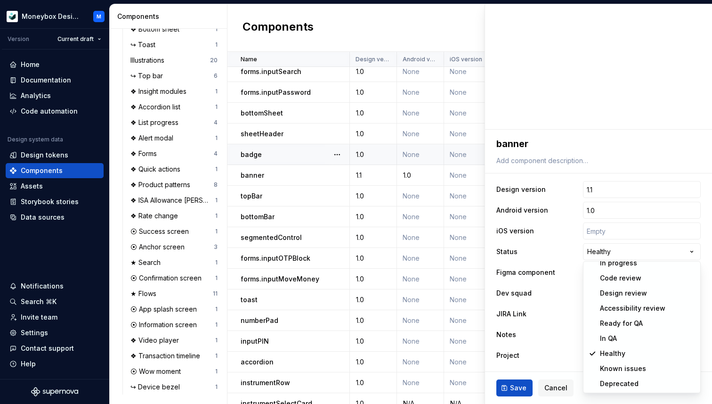
select select "**********"
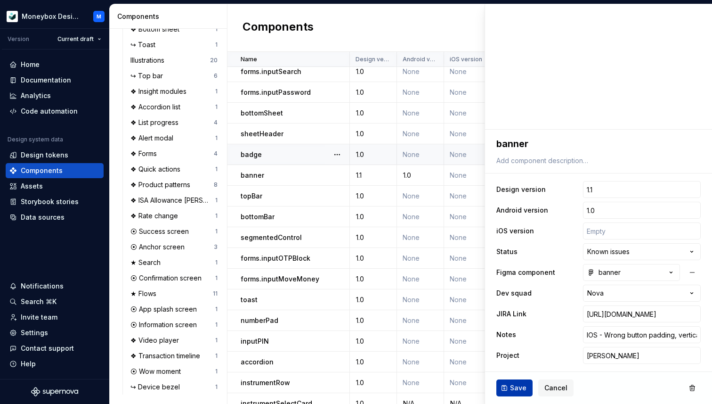
click at [512, 389] on span "Save" at bounding box center [518, 387] width 16 height 9
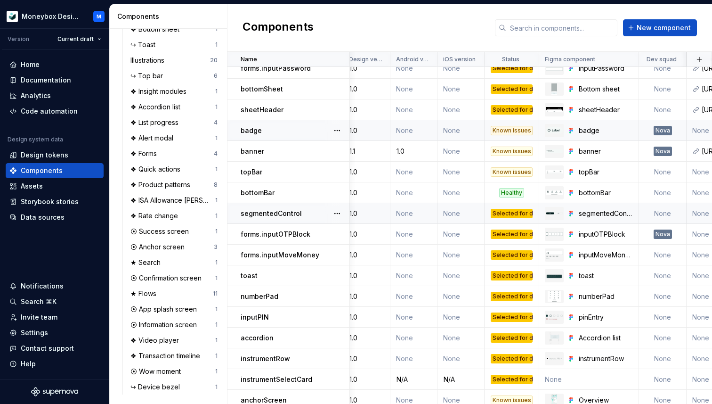
scroll to position [186, 7]
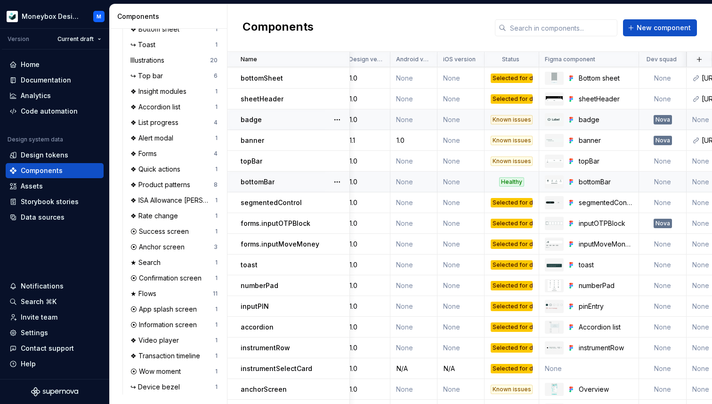
click at [258, 182] on p "bottomBar" at bounding box center [258, 181] width 34 height 9
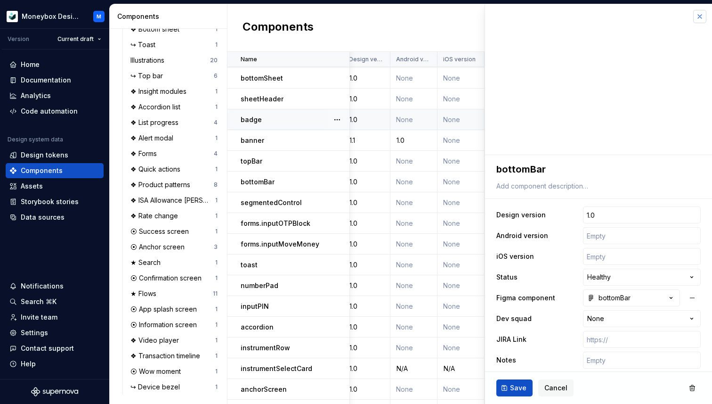
click at [701, 16] on button "button" at bounding box center [700, 16] width 13 height 13
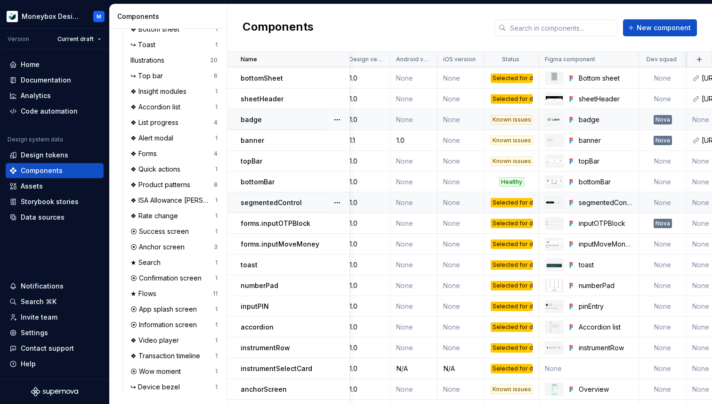
click at [297, 204] on p "segmentedControl" at bounding box center [271, 202] width 61 height 9
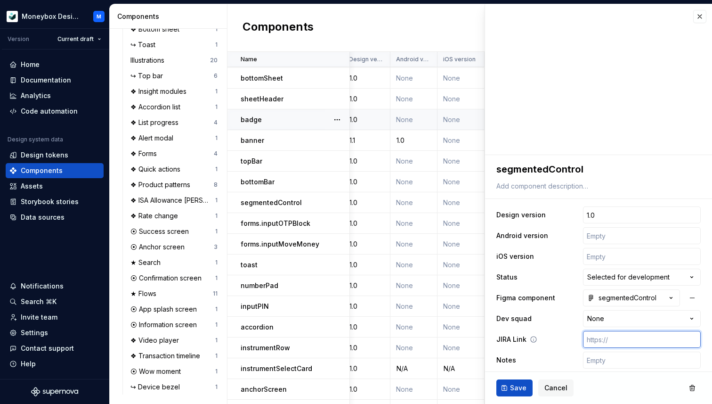
click at [600, 342] on input "text" at bounding box center [642, 339] width 118 height 17
paste input "[URL][DOMAIN_NAME]"
type textarea "*"
type input "[URL][DOMAIN_NAME]"
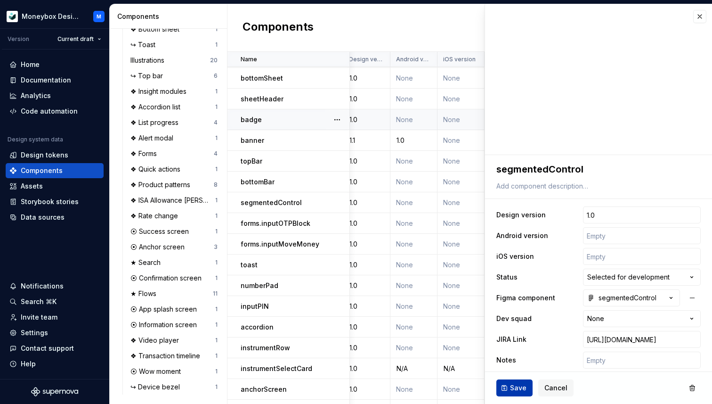
click at [521, 382] on button "Save" at bounding box center [515, 387] width 36 height 17
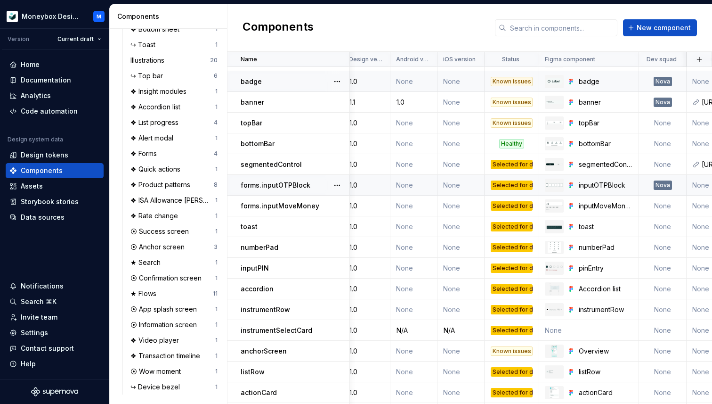
scroll to position [224, 0]
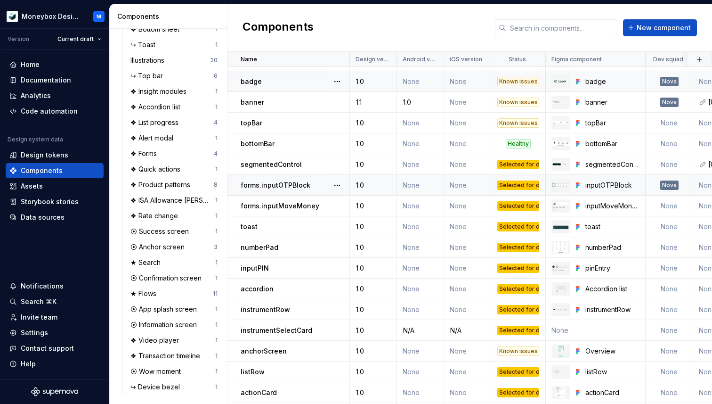
click at [279, 186] on p "forms.inputOTPBlock" at bounding box center [276, 184] width 70 height 9
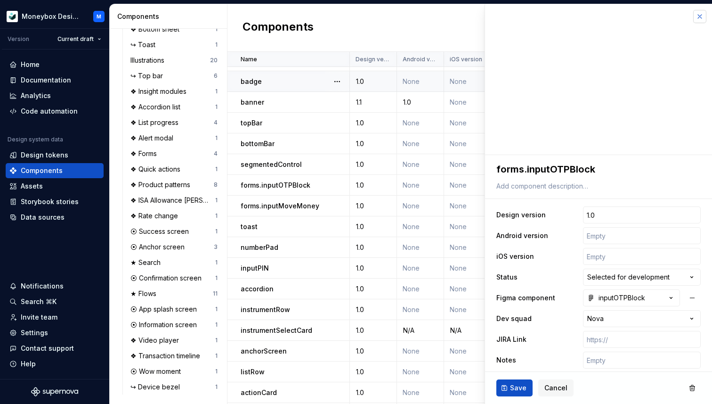
click at [695, 18] on button "button" at bounding box center [700, 16] width 13 height 13
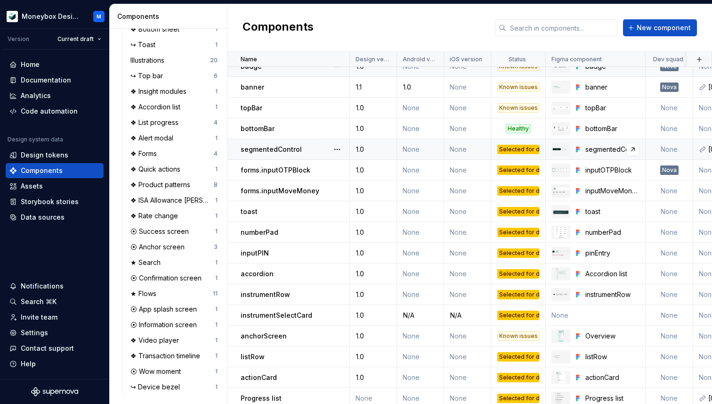
scroll to position [244, 0]
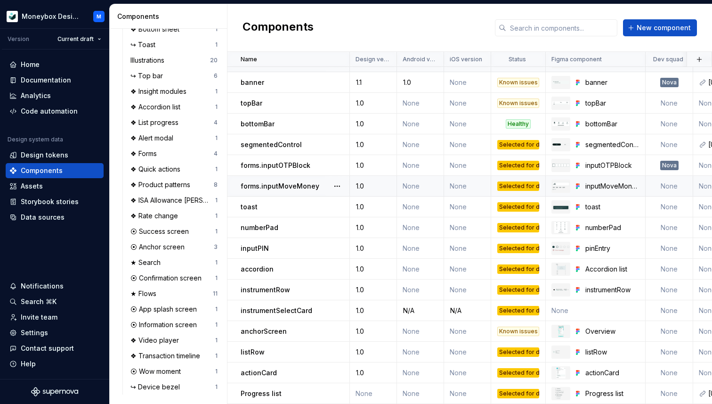
click at [302, 187] on p "forms.inputMoveMoney" at bounding box center [280, 185] width 79 height 9
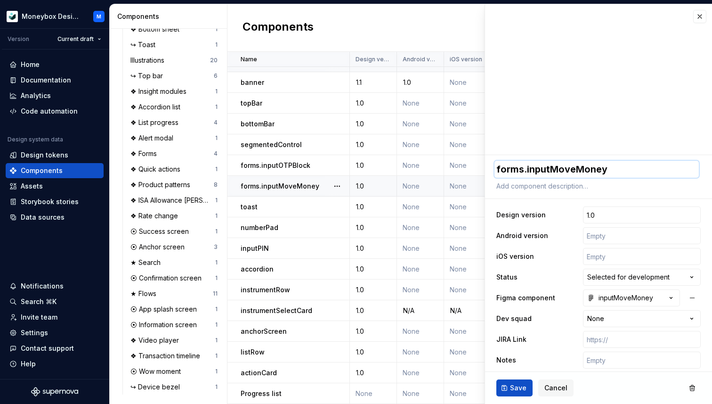
drag, startPoint x: 610, startPoint y: 170, endPoint x: 618, endPoint y: 163, distance: 10.1
click at [618, 163] on textarea "forms.inputMoveMoney" at bounding box center [597, 169] width 204 height 17
click at [252, 208] on p "toast" at bounding box center [249, 206] width 17 height 9
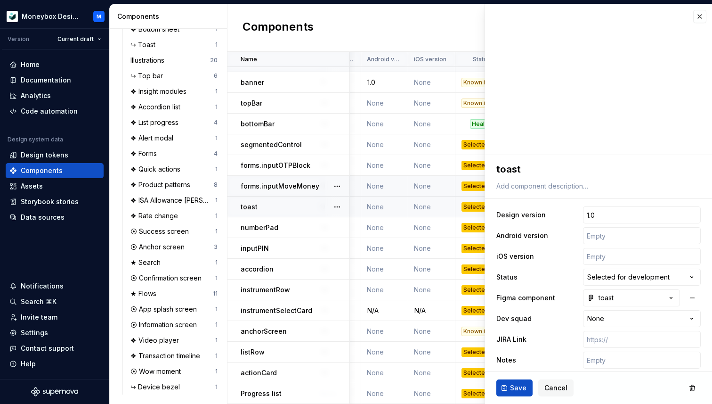
scroll to position [244, 42]
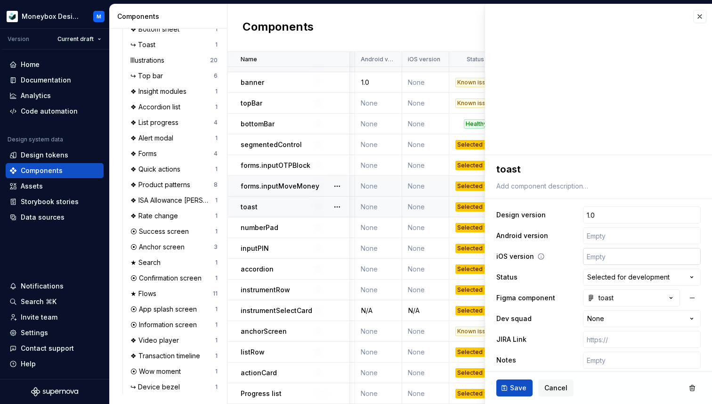
type textarea "*"
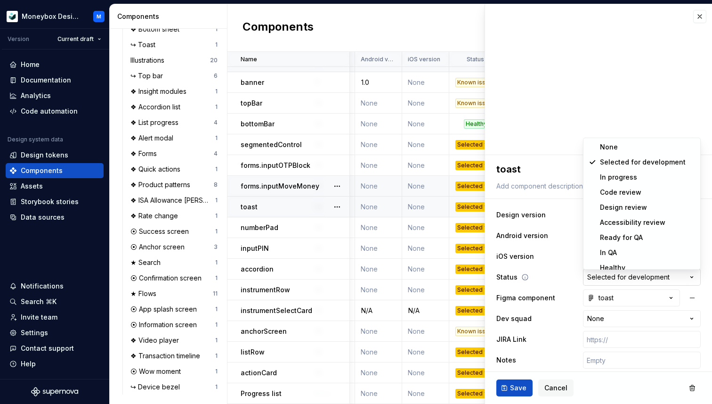
click at [637, 276] on html "Moneybox Design System M Version Current draft Home Documentation Analytics Cod…" at bounding box center [356, 202] width 712 height 404
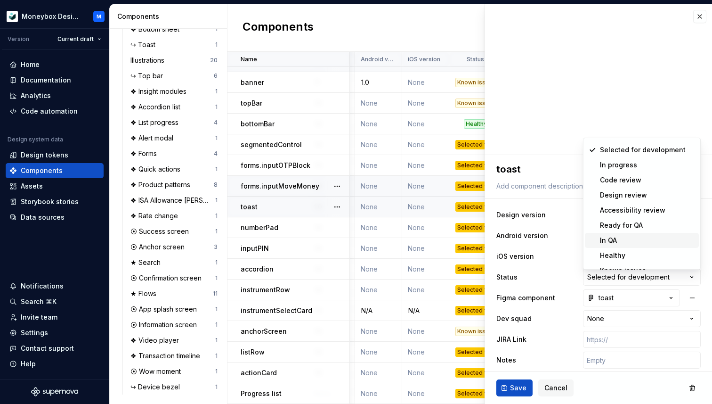
scroll to position [0, 0]
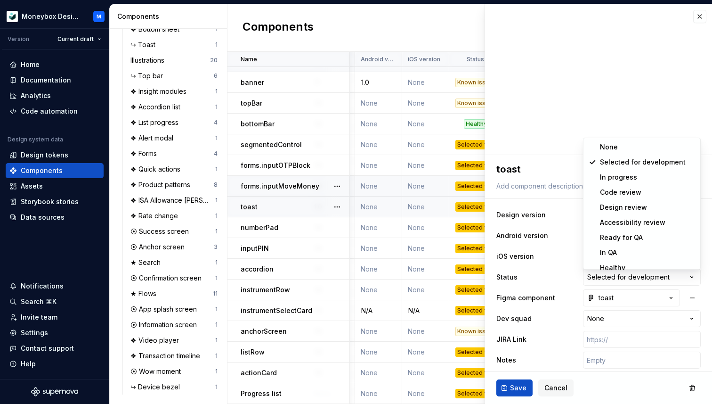
select select
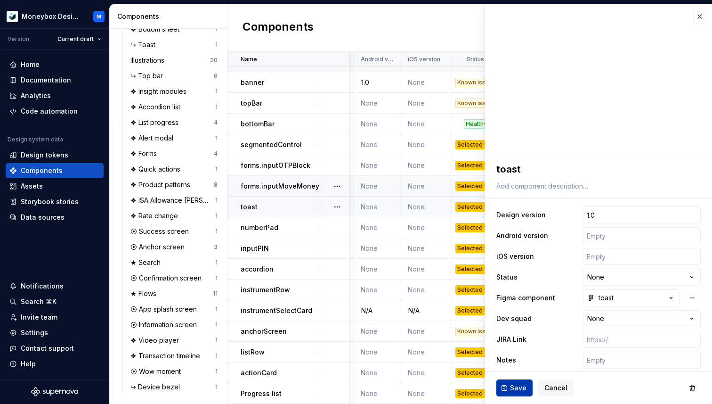
click at [515, 387] on span "Save" at bounding box center [518, 387] width 16 height 9
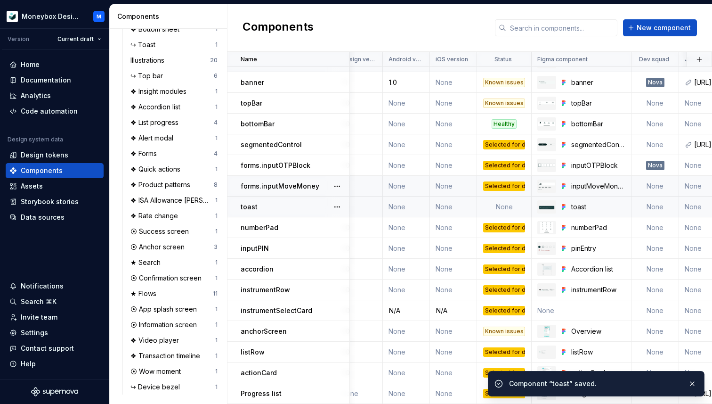
scroll to position [244, 0]
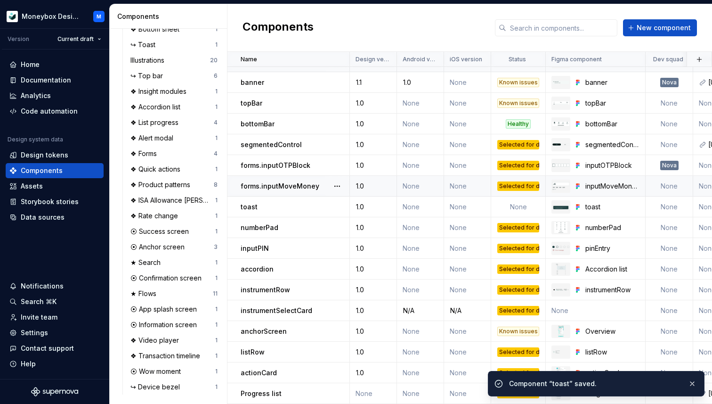
click at [298, 186] on p "forms.inputMoveMoney" at bounding box center [280, 185] width 79 height 9
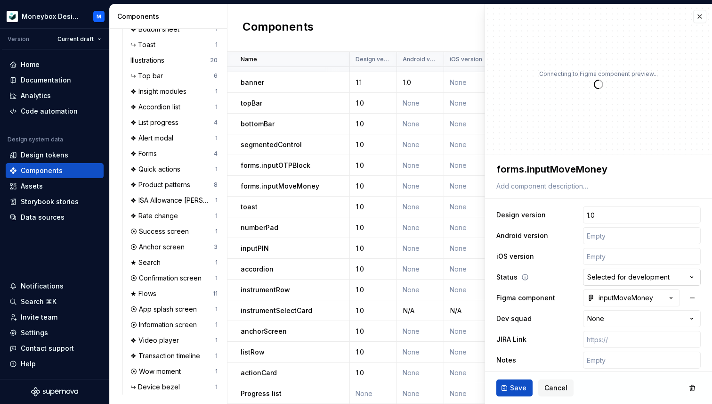
click at [631, 275] on html "Moneybox Design System M Version Current draft Home Documentation Analytics Cod…" at bounding box center [356, 202] width 712 height 404
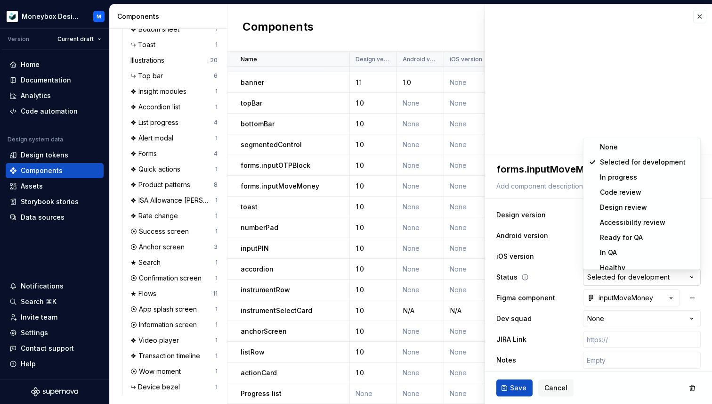
type textarea "*"
select select
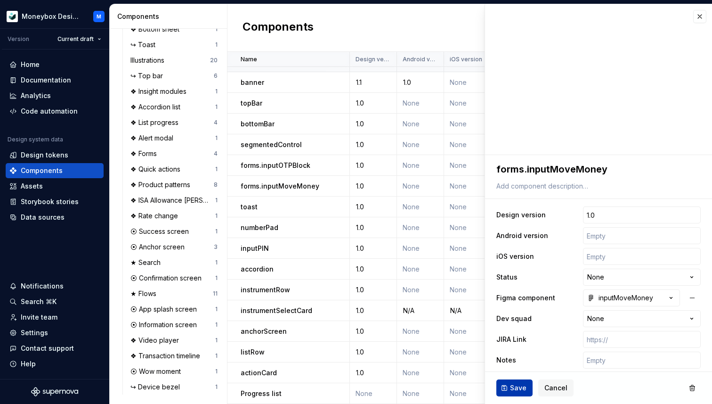
click at [514, 384] on span "Save" at bounding box center [518, 387] width 16 height 9
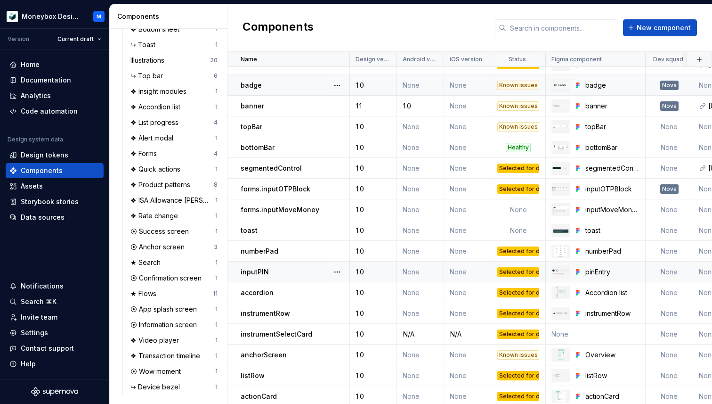
scroll to position [244, 0]
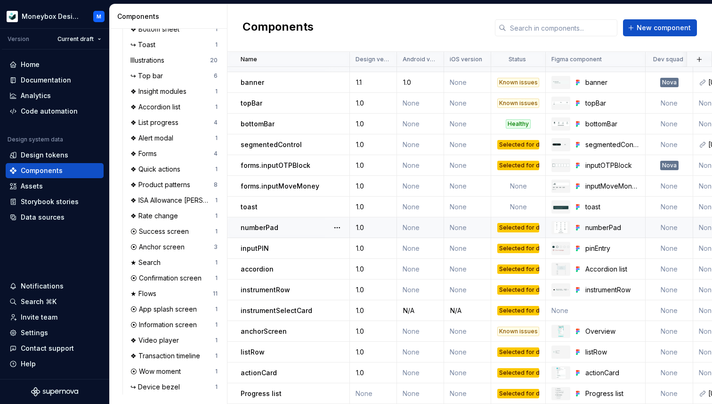
click at [276, 228] on p "numberPad" at bounding box center [260, 227] width 38 height 9
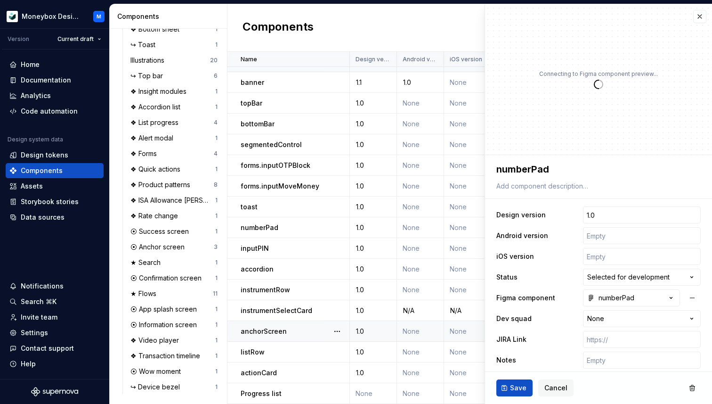
type textarea "*"
click at [611, 277] on html "Moneybox Design System M Version Current draft Home Documentation Analytics Cod…" at bounding box center [356, 202] width 712 height 404
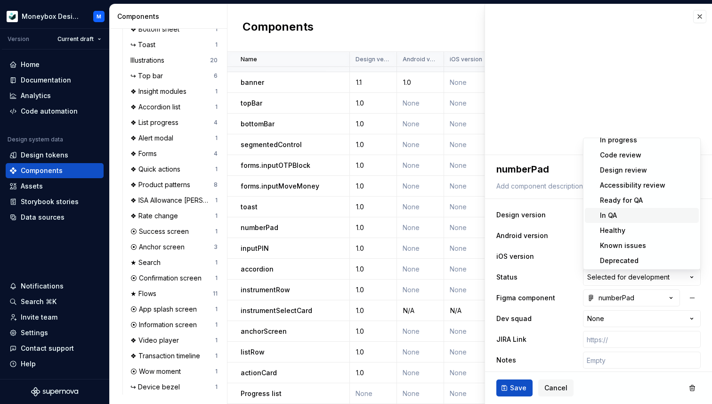
scroll to position [38, 0]
select select "**********"
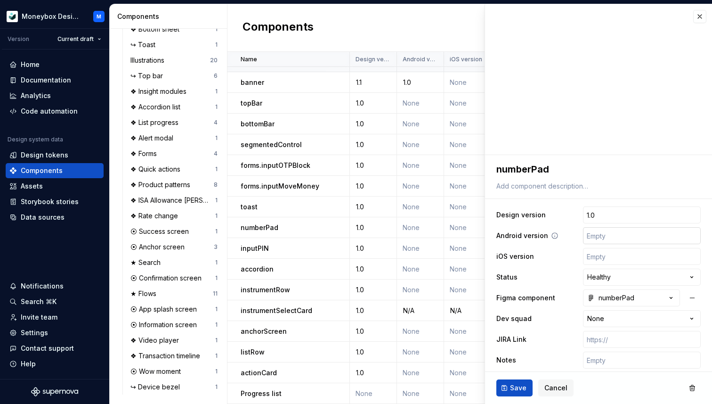
scroll to position [25, 0]
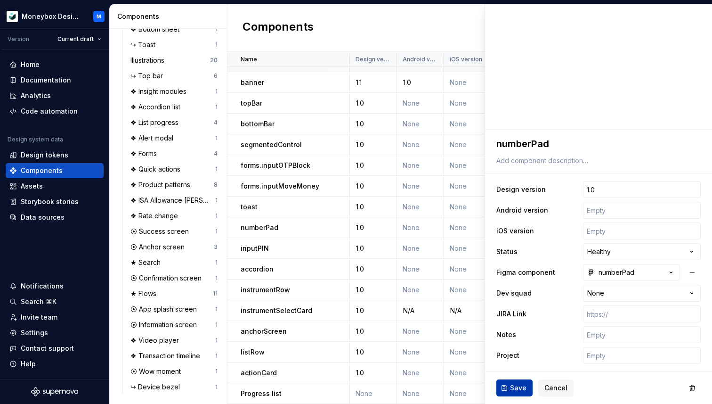
click at [514, 387] on span "Save" at bounding box center [518, 387] width 16 height 9
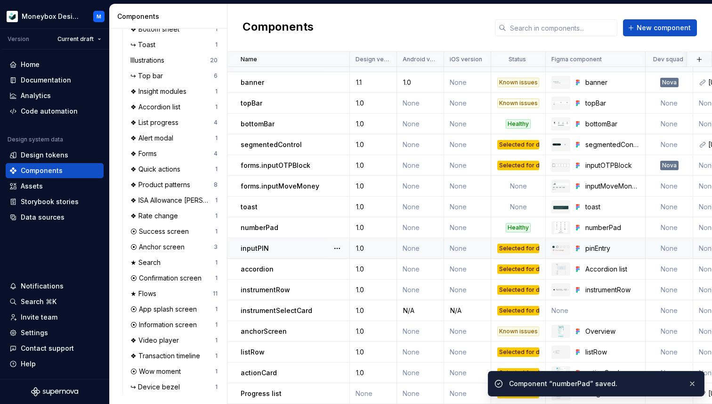
click at [252, 250] on p "inputPIN" at bounding box center [255, 248] width 28 height 9
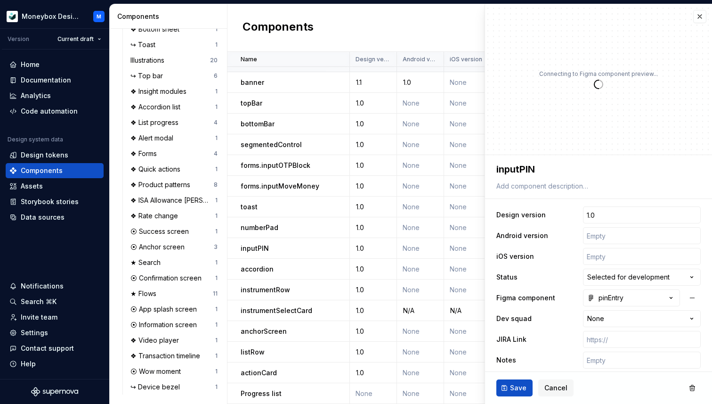
type textarea "*"
click at [610, 275] on html "Moneybox Design System M Version Current draft Home Documentation Analytics Cod…" at bounding box center [356, 202] width 712 height 404
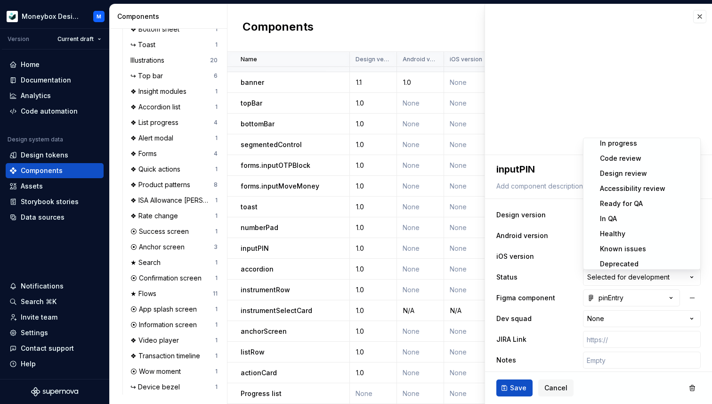
scroll to position [38, 0]
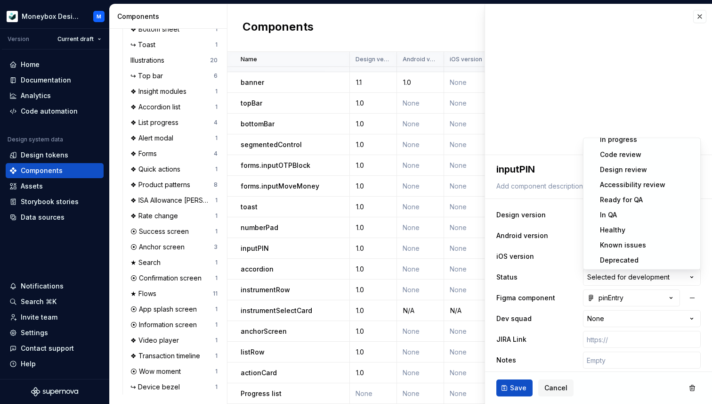
select select "**********"
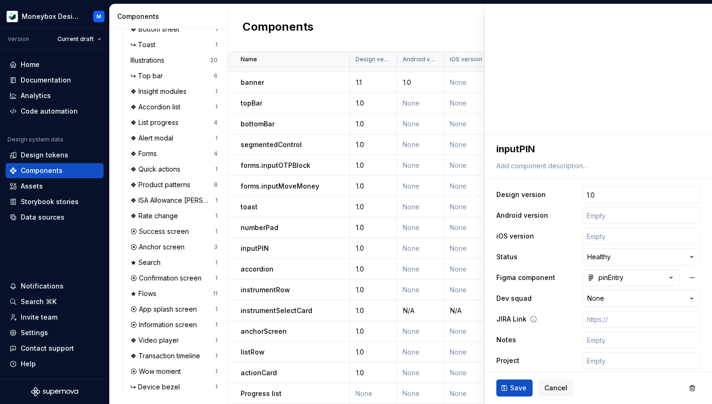
scroll to position [25, 0]
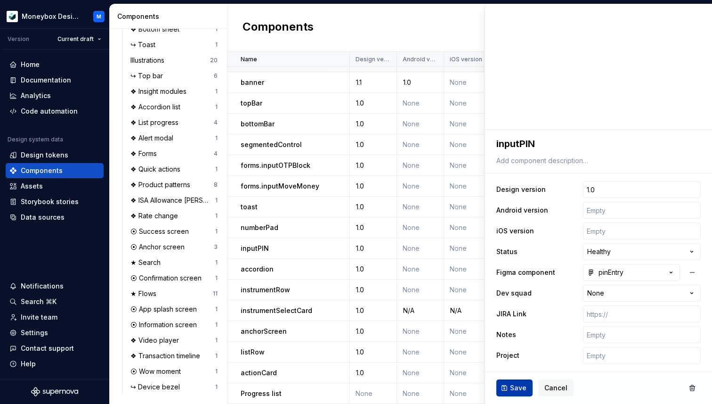
click at [521, 382] on button "Save" at bounding box center [515, 387] width 36 height 17
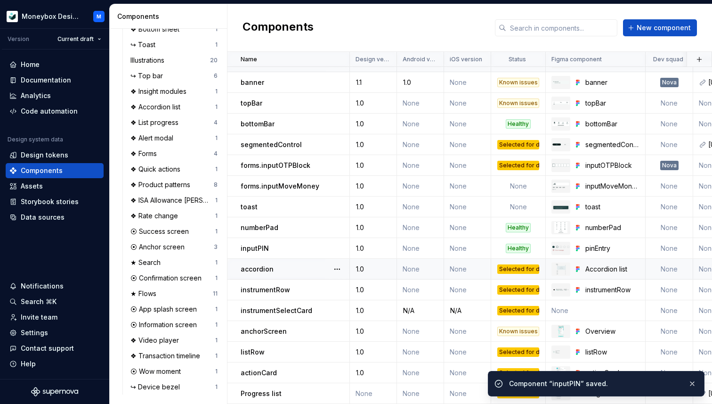
click at [262, 264] on p "accordion" at bounding box center [257, 268] width 33 height 9
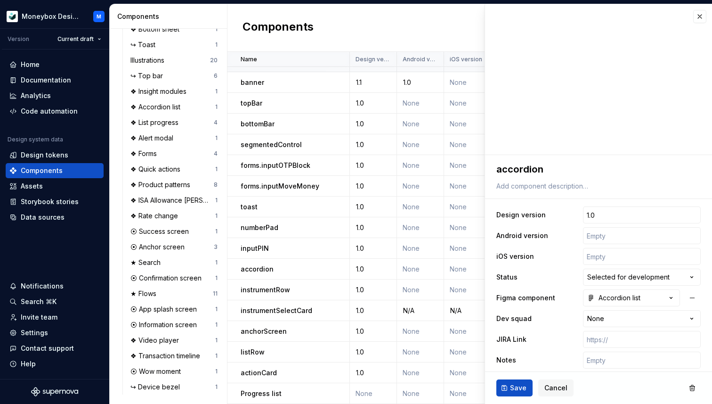
type textarea "*"
click at [614, 280] on html "Moneybox Design System M Version Current draft Home Documentation Analytics Cod…" at bounding box center [356, 202] width 712 height 404
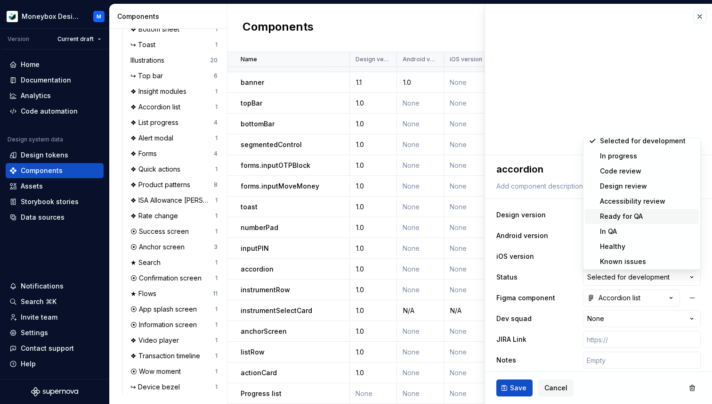
scroll to position [25, 0]
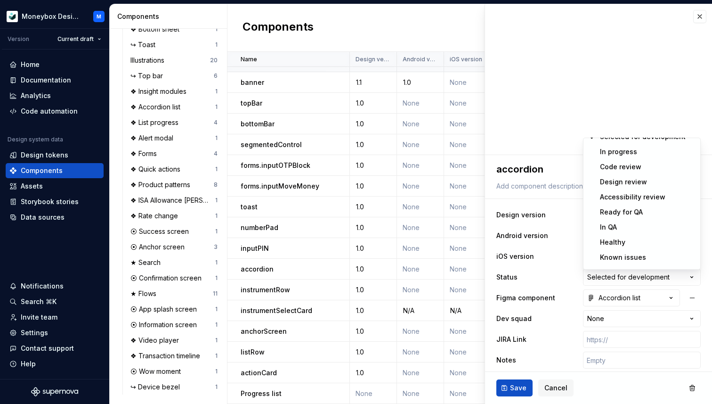
select select "**********"
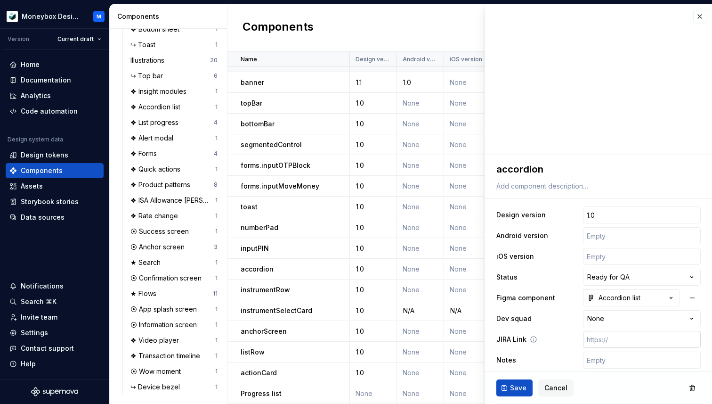
click at [601, 342] on input "text" at bounding box center [642, 339] width 118 height 17
paste input "[URL][DOMAIN_NAME]"
type textarea "*"
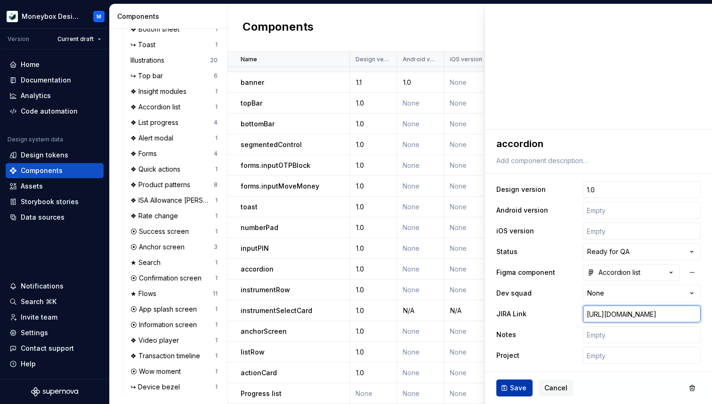
type input "[URL][DOMAIN_NAME]"
click at [522, 388] on span "Save" at bounding box center [518, 387] width 16 height 9
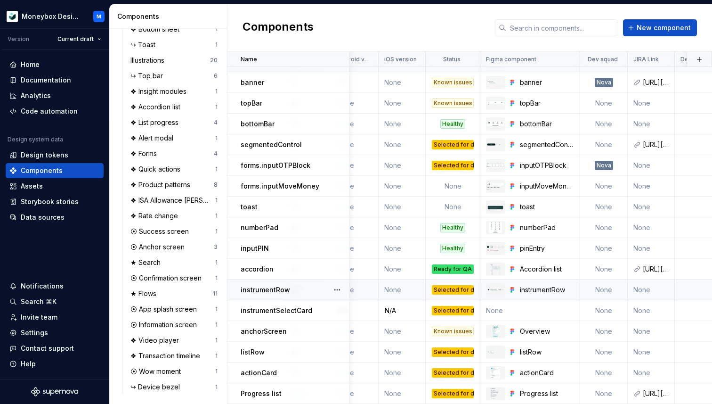
scroll to position [244, 0]
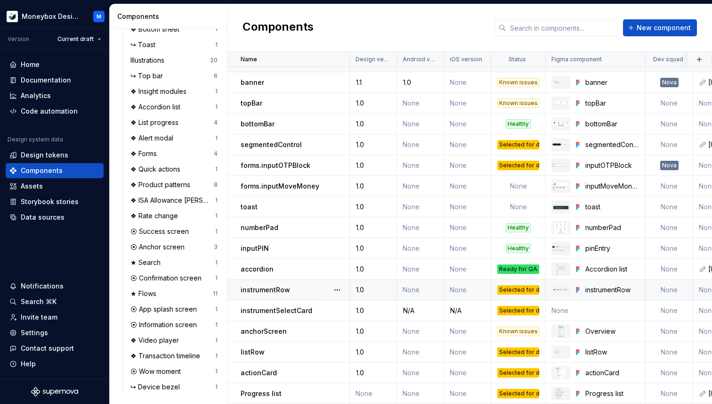
click at [280, 292] on p "instrumentRow" at bounding box center [265, 289] width 49 height 9
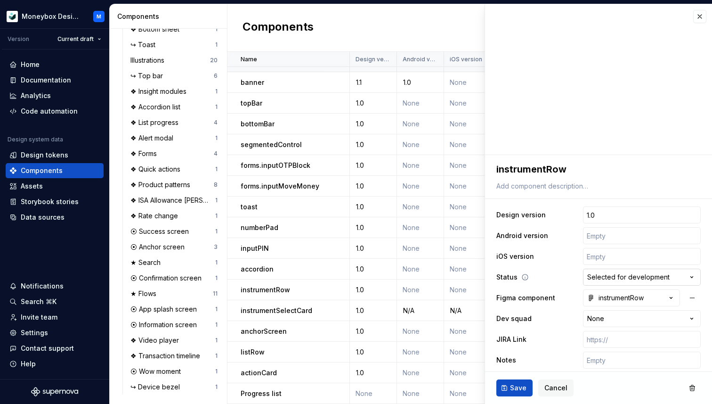
click at [637, 280] on html "Moneybox Design System M Version Current draft Home Documentation Analytics Cod…" at bounding box center [356, 202] width 712 height 404
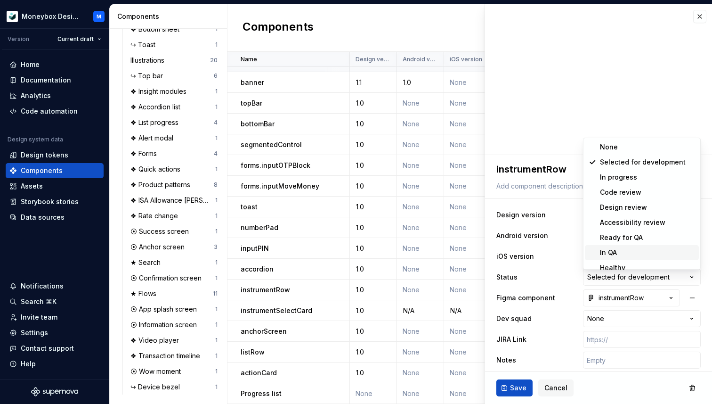
scroll to position [4, 0]
type textarea "*"
select select
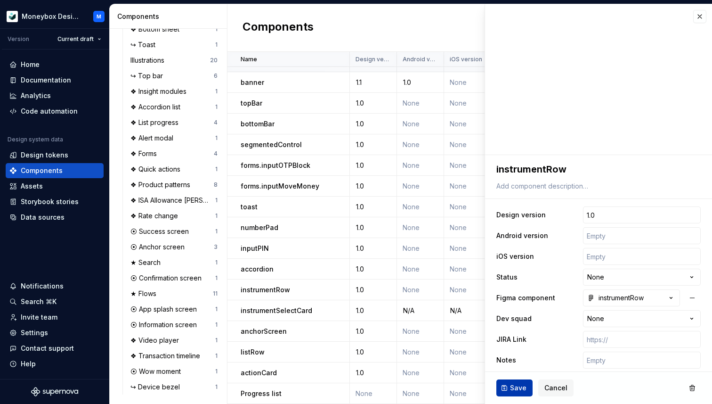
click at [507, 389] on button "Save" at bounding box center [515, 387] width 36 height 17
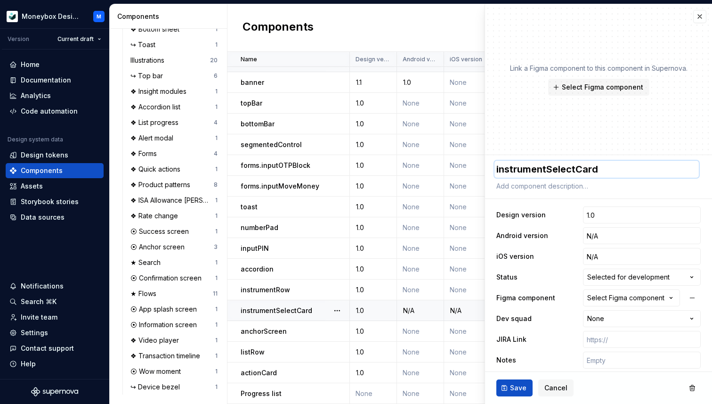
drag, startPoint x: 601, startPoint y: 167, endPoint x: 604, endPoint y: 173, distance: 6.8
click at [604, 173] on textarea "instrumentSelectCard" at bounding box center [597, 169] width 204 height 17
click at [696, 16] on button "button" at bounding box center [700, 16] width 13 height 13
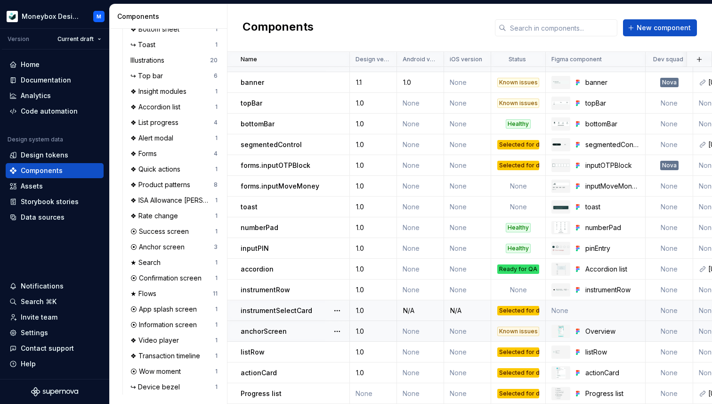
click at [256, 332] on p "anchorScreen" at bounding box center [264, 331] width 46 height 9
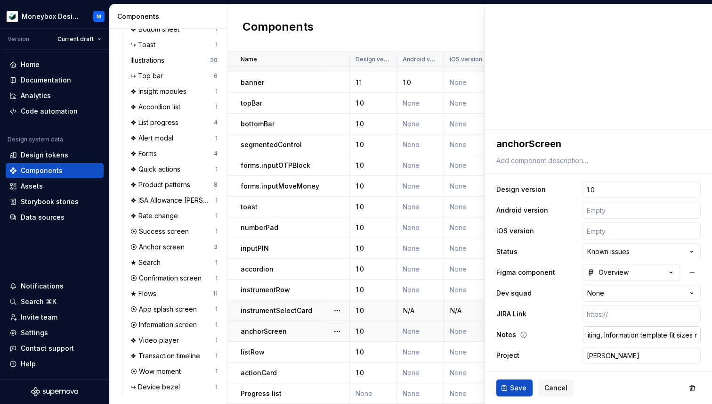
scroll to position [0, 333]
click at [621, 310] on input "text" at bounding box center [642, 313] width 118 height 17
click at [563, 389] on span "Cancel" at bounding box center [556, 387] width 23 height 9
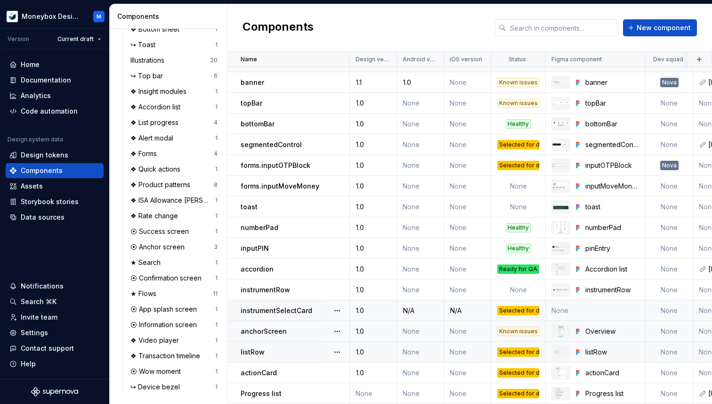
click at [263, 352] on p "listRow" at bounding box center [253, 351] width 24 height 9
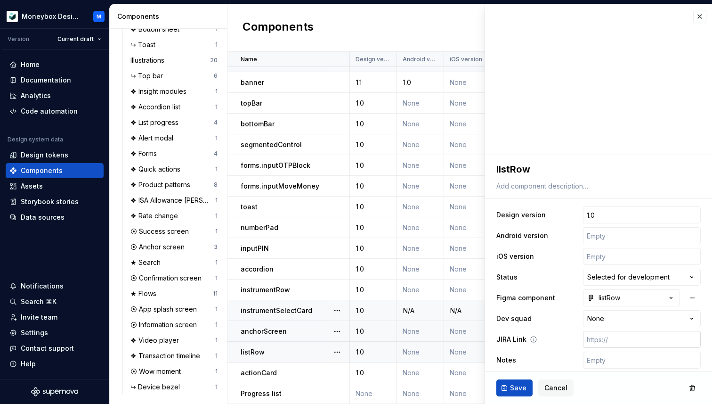
click at [613, 339] on input "text" at bounding box center [642, 339] width 118 height 17
paste input "[URL][DOMAIN_NAME]"
type textarea "*"
type input "[URL][DOMAIN_NAME]"
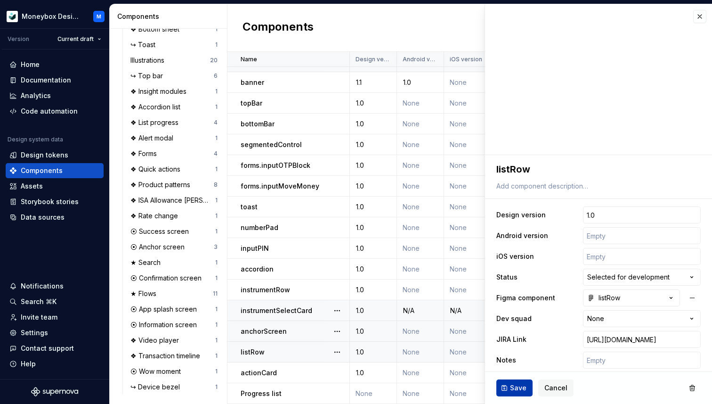
click at [520, 387] on span "Save" at bounding box center [518, 387] width 16 height 9
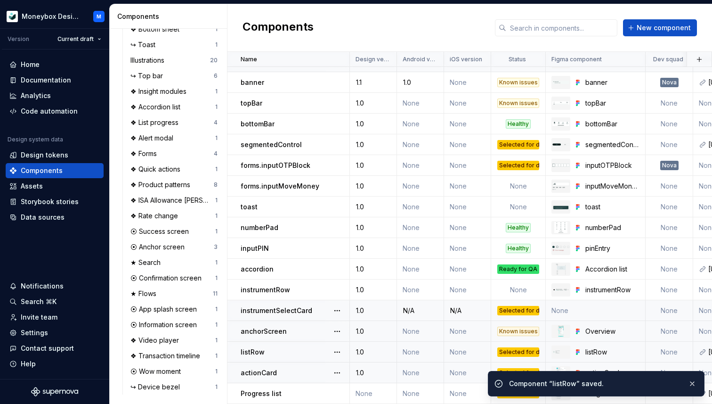
click at [264, 373] on p "actionCard" at bounding box center [259, 372] width 36 height 9
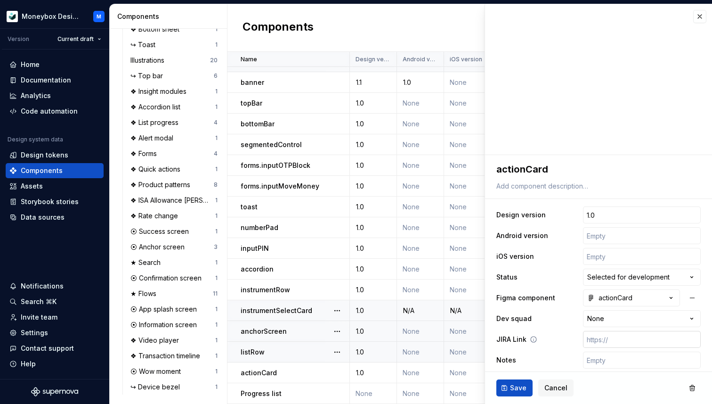
click at [604, 338] on input "text" at bounding box center [642, 339] width 118 height 17
paste input "[URL][DOMAIN_NAME]"
type textarea "*"
type input "[URL][DOMAIN_NAME]"
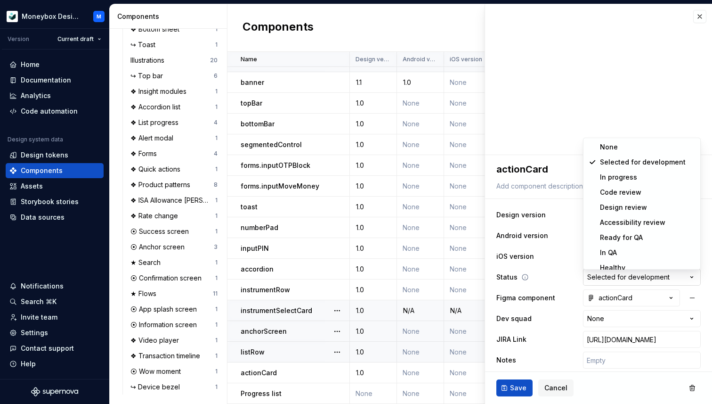
click at [646, 277] on html "Moneybox Design System M Version Current draft Home Documentation Analytics Cod…" at bounding box center [356, 202] width 712 height 404
click at [641, 279] on html "Moneybox Design System M Version Current draft Home Documentation Analytics Cod…" at bounding box center [356, 202] width 712 height 404
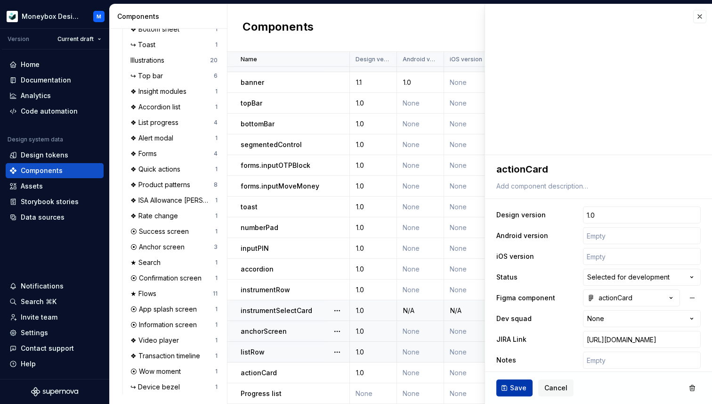
click at [513, 391] on span "Save" at bounding box center [518, 387] width 16 height 9
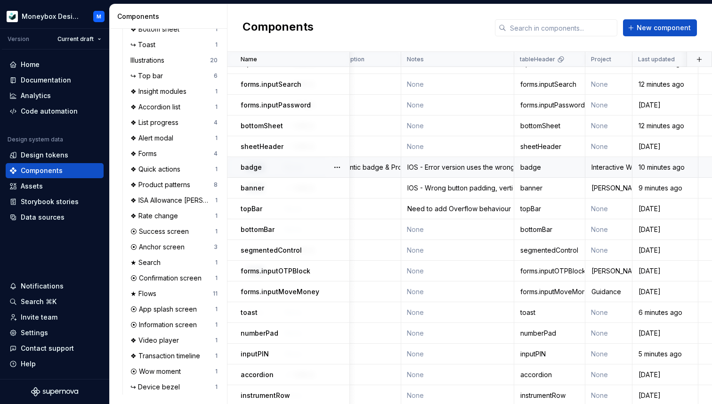
scroll to position [0, 414]
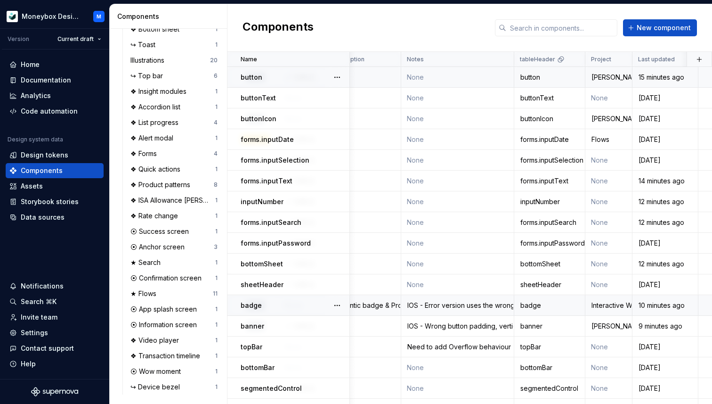
click at [433, 78] on td "None" at bounding box center [457, 77] width 113 height 21
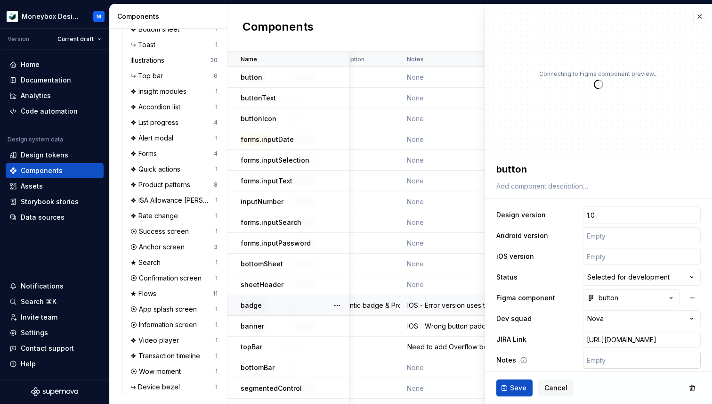
scroll to position [25, 0]
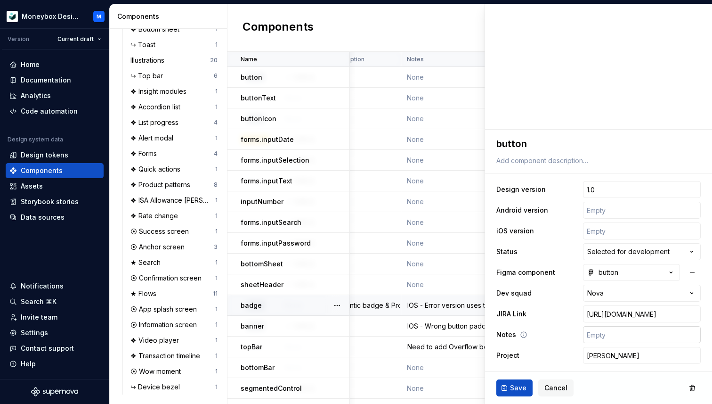
click at [613, 339] on input "text" at bounding box center [642, 334] width 118 height 17
type textarea "*"
type input "I"
type textarea "*"
type input "IO"
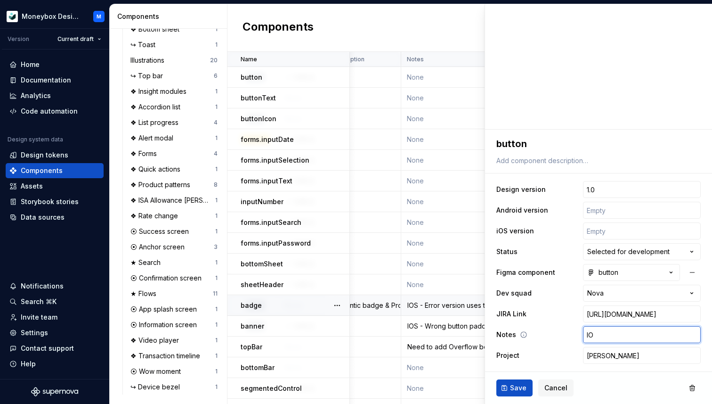
type textarea "*"
type input "IOS"
type textarea "*"
type input "IOS"
type textarea "*"
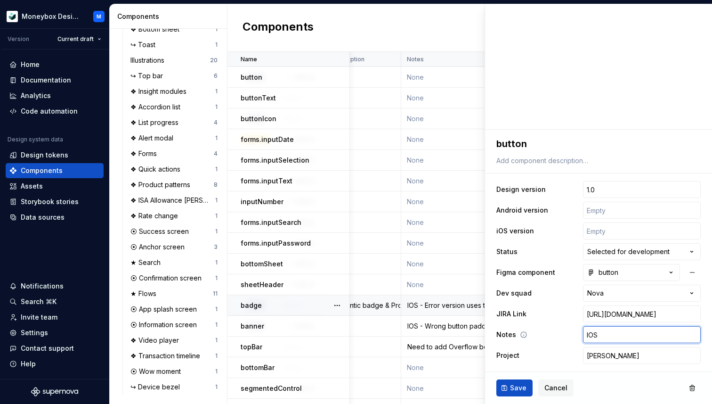
type input "IOS -"
type textarea "*"
type input "IOS -"
paste input "Wrong size for small, remove opaque versions"
type textarea "*"
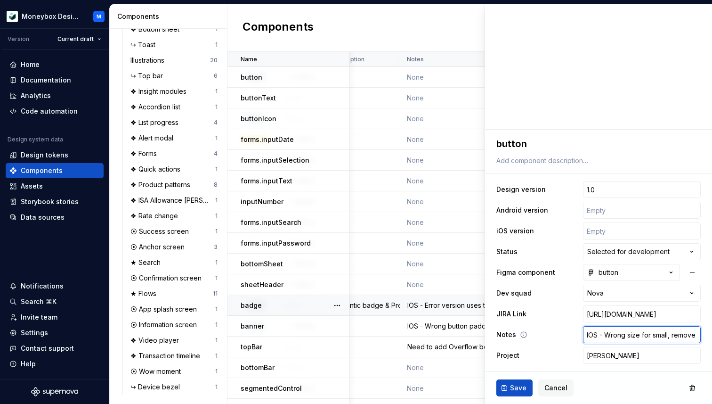
scroll to position [0, 51]
type input "IOS - Wrong size for small, remove opaque versions"
click at [520, 385] on span "Save" at bounding box center [518, 387] width 16 height 9
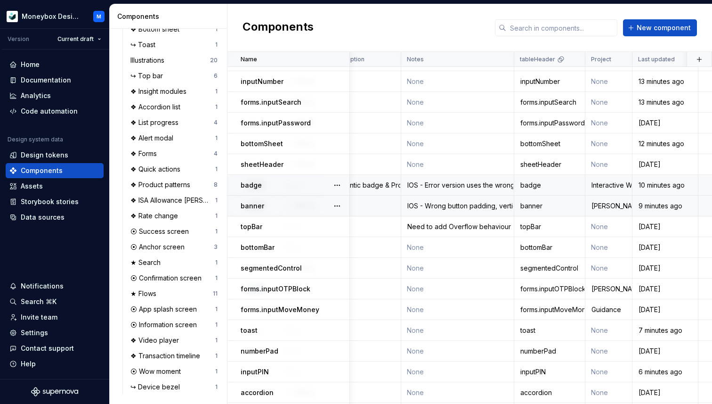
scroll to position [244, 414]
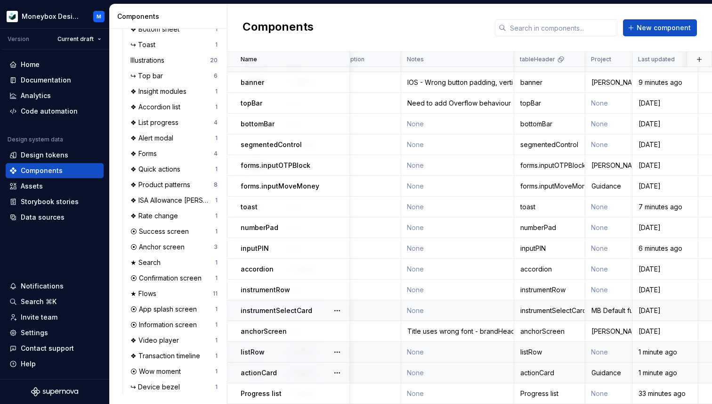
click at [459, 370] on td "None" at bounding box center [457, 372] width 113 height 21
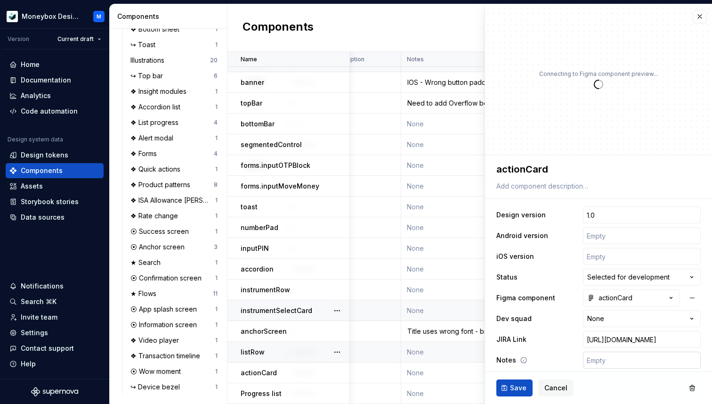
click at [602, 358] on input "text" at bounding box center [642, 359] width 118 height 17
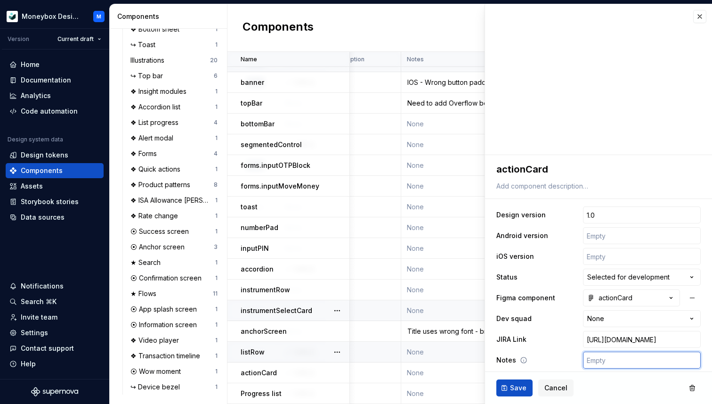
scroll to position [25, 0]
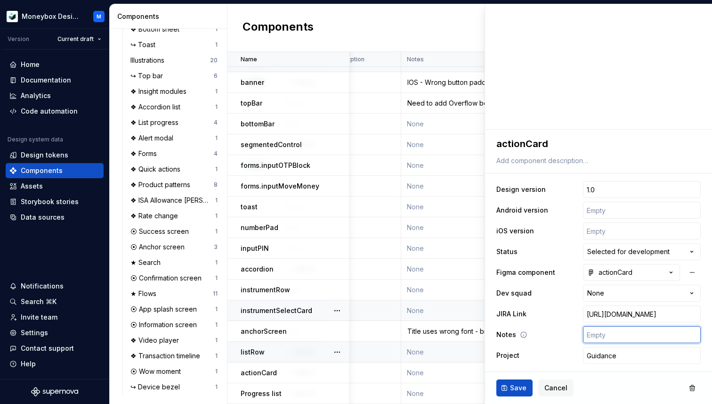
type textarea "*"
type input "I"
type textarea "*"
type input "IO"
type textarea "*"
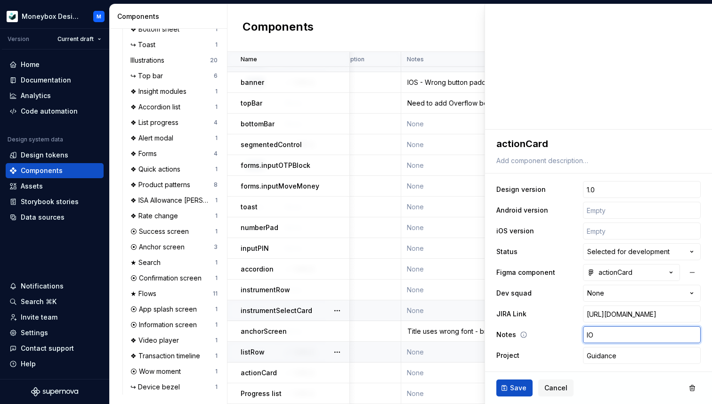
type input "IOS"
type textarea "*"
type input "IOS"
type textarea "*"
type input "IOS -"
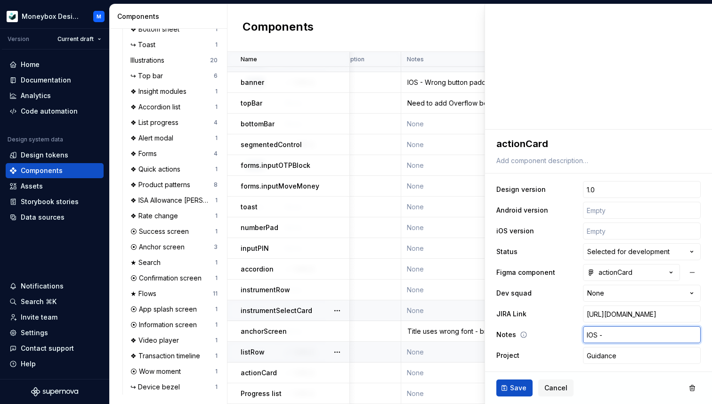
paste input "No pressed state, inactive state text colour token #8FA2A1 and button icon back…"
type textarea "*"
type input "IOS - No pressed state, inactive state text colour token #8FA2A1 and button ico…"
click at [510, 384] on span "Save" at bounding box center [518, 387] width 16 height 9
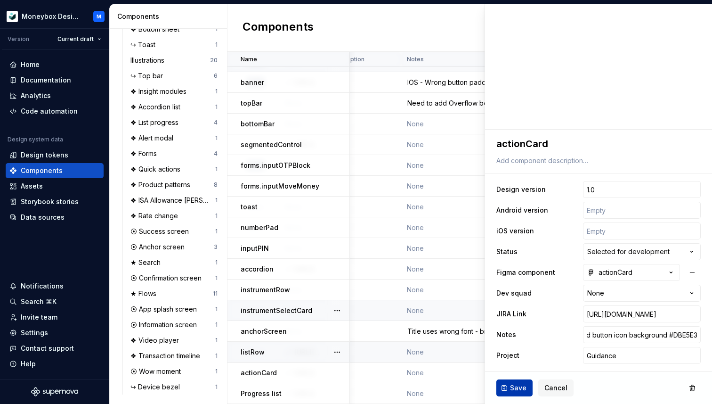
scroll to position [0, 0]
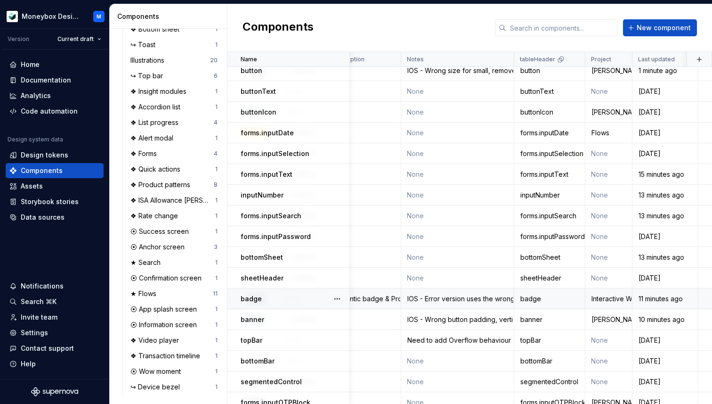
scroll to position [0, 414]
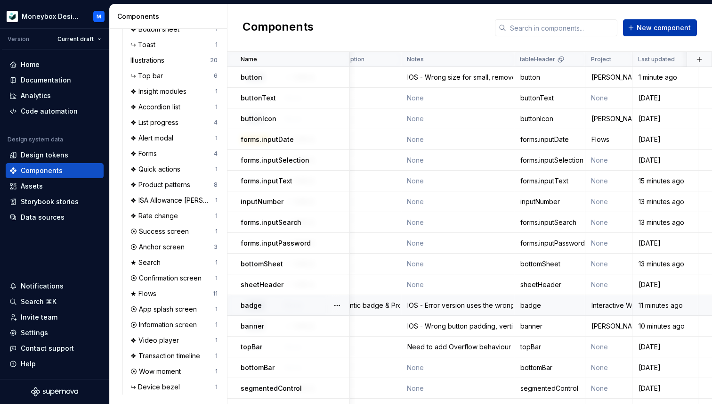
click at [645, 26] on span "New component" at bounding box center [664, 27] width 54 height 9
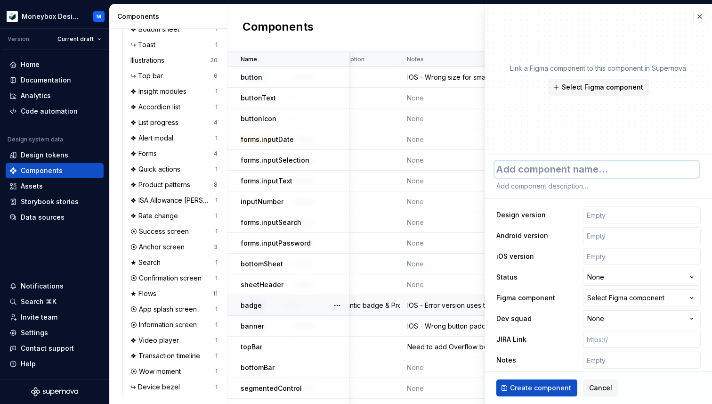
click at [533, 170] on textarea at bounding box center [597, 169] width 204 height 17
type textarea "*"
type textarea "S"
type textarea "*"
type textarea "Su"
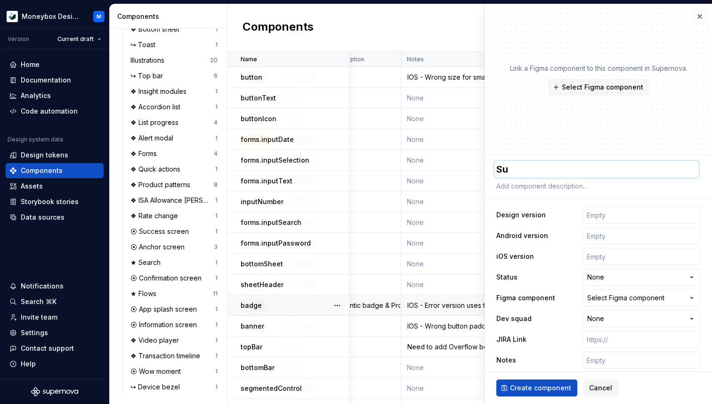
type textarea "*"
type textarea "Suc"
type textarea "*"
type textarea "Succ"
type textarea "*"
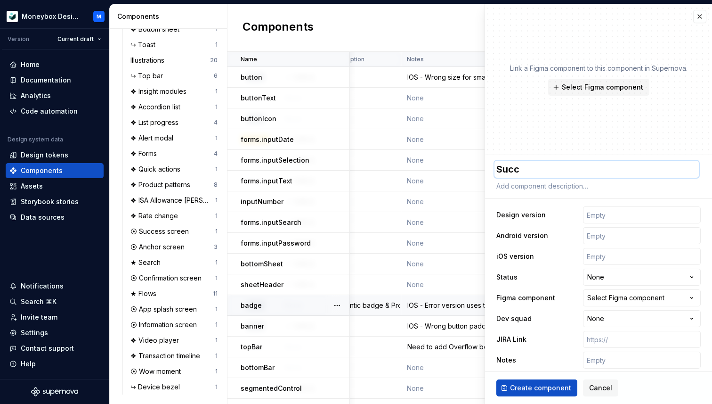
type textarea "Succe"
type textarea "*"
type textarea "Succes"
type textarea "*"
type textarea "Success"
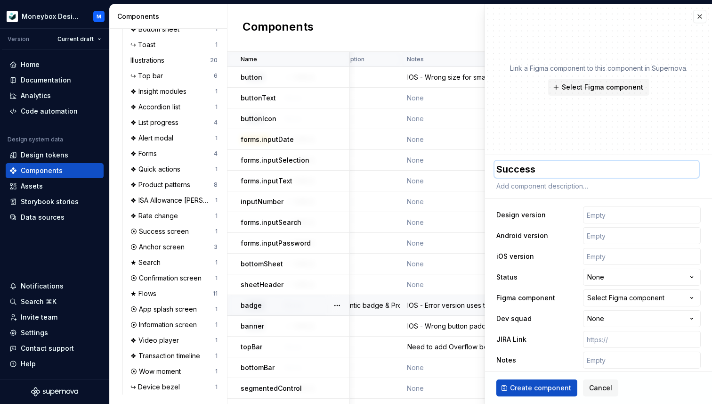
type textarea "*"
type textarea "Success"
type textarea "*"
type textarea "Success s"
type textarea "*"
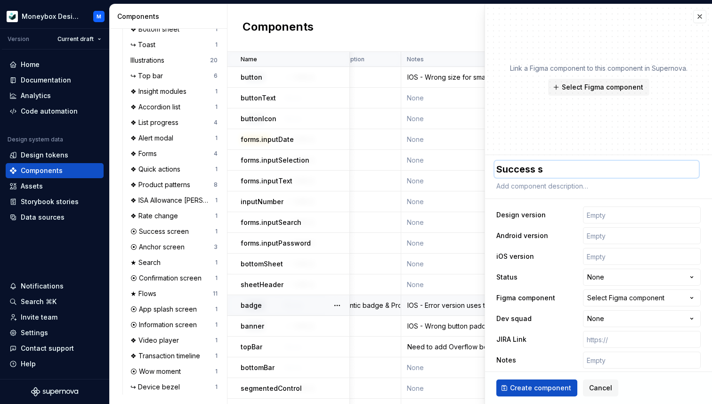
type textarea "Success sc"
type textarea "*"
type textarea "Success scr"
type textarea "*"
type textarea "Success scre"
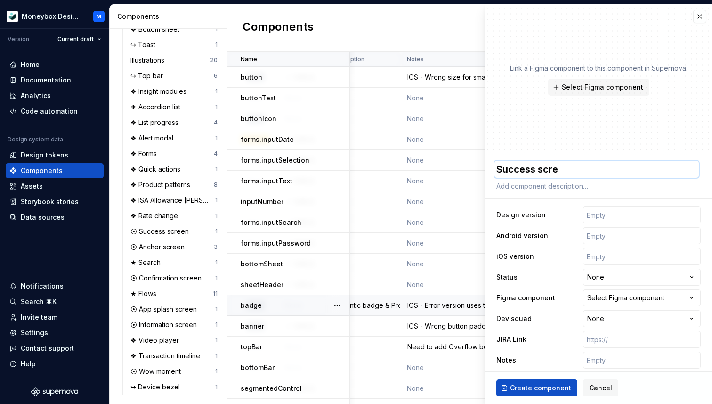
type textarea "*"
type textarea "Success scree"
type textarea "*"
type textarea "Success screen"
click at [604, 215] on input "text" at bounding box center [642, 214] width 118 height 17
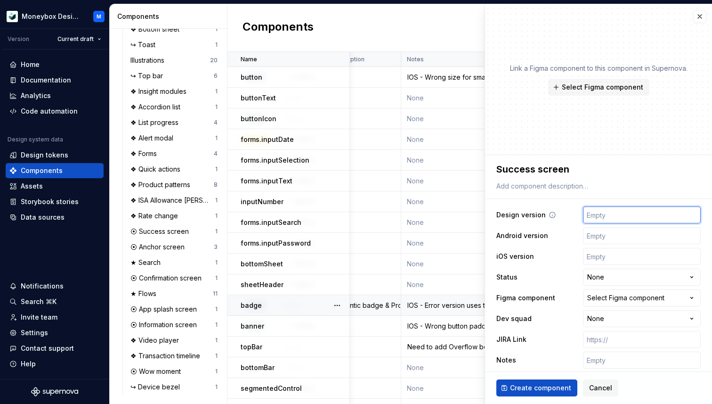
scroll to position [25, 0]
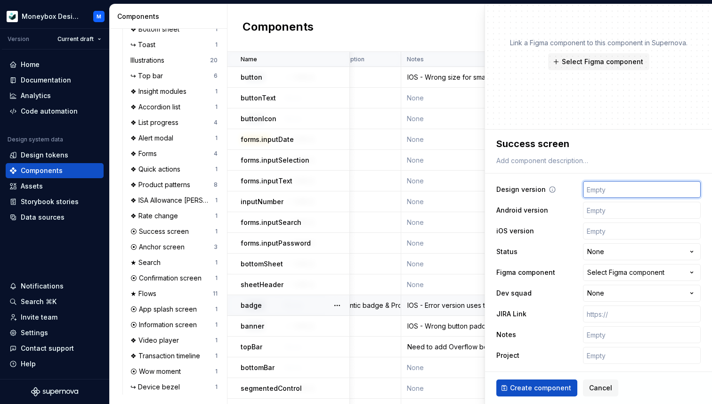
type textarea "*"
type input "1"
type textarea "*"
type input "1."
type textarea "*"
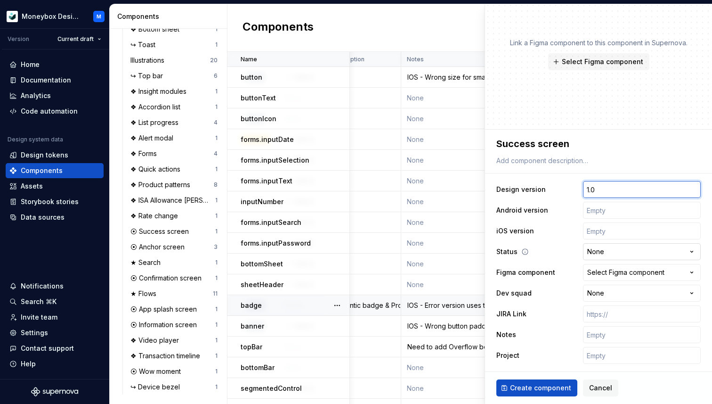
type input "1.0"
click at [600, 248] on html "Moneybox Design System M Version Current draft Home Documentation Analytics Cod…" at bounding box center [356, 202] width 712 height 404
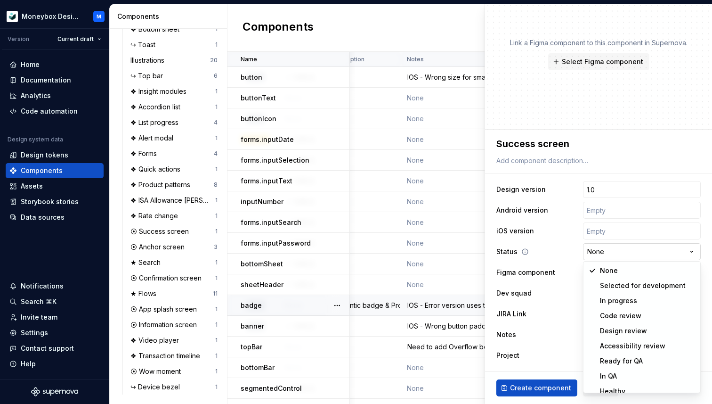
click at [600, 248] on html "Moneybox Design System M Version Current draft Home Documentation Analytics Cod…" at bounding box center [356, 202] width 712 height 404
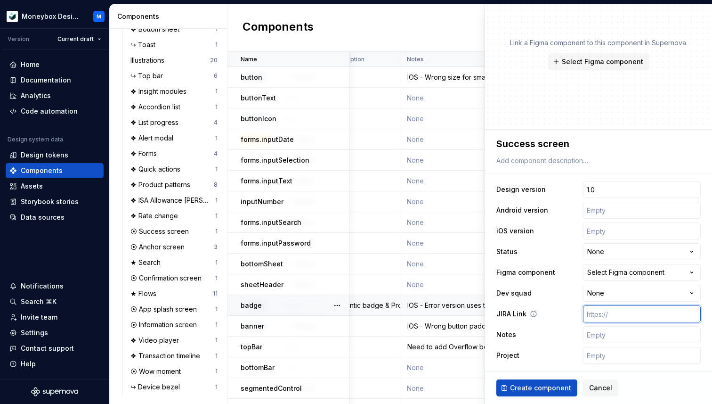
click at [603, 316] on input "text" at bounding box center [642, 313] width 118 height 17
click at [604, 339] on input "text" at bounding box center [642, 334] width 118 height 17
type textarea "*"
click at [551, 264] on div "Figma component Select Figma component" at bounding box center [599, 272] width 204 height 17
click at [600, 268] on div "Select Figma component" at bounding box center [626, 272] width 77 height 9
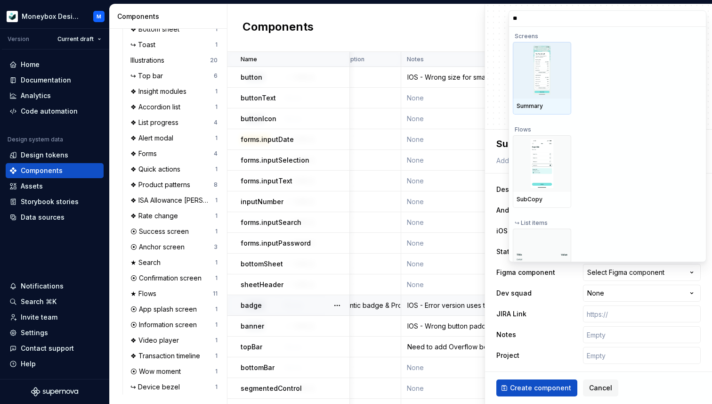
type input "***"
type textarea "*"
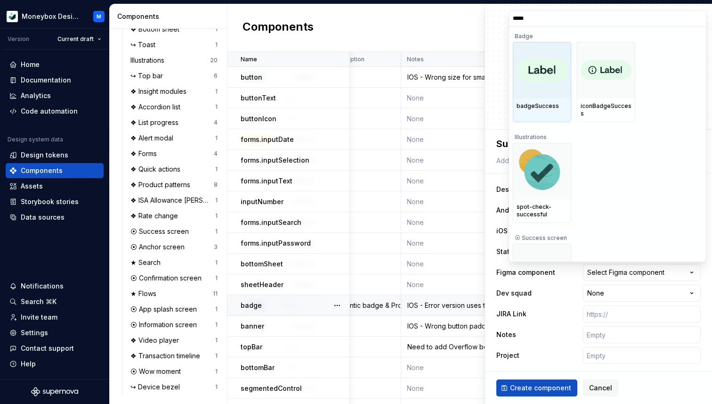
type input "******"
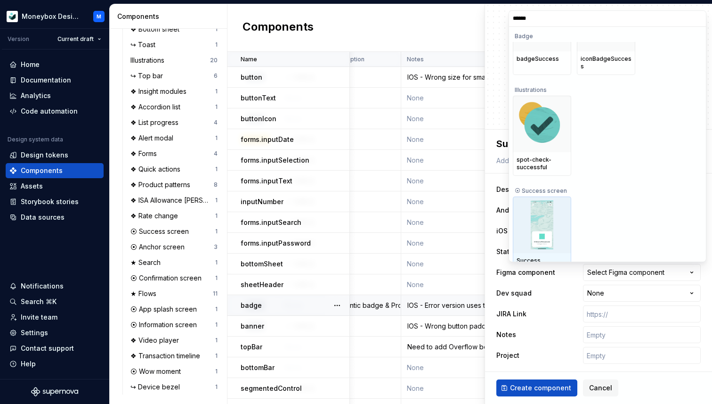
click at [554, 221] on img at bounding box center [542, 224] width 23 height 49
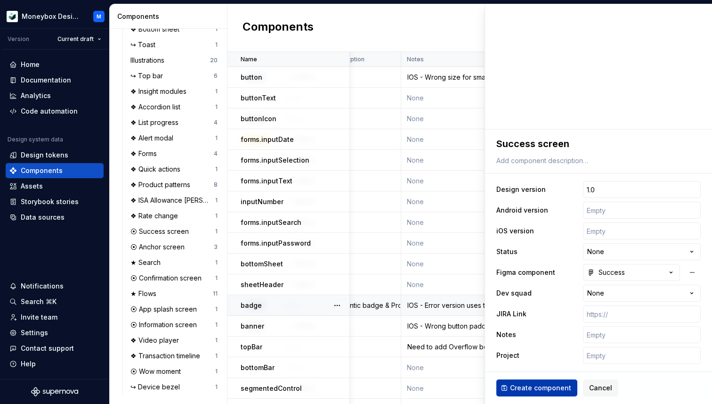
click at [522, 384] on span "Create component" at bounding box center [540, 387] width 61 height 9
type textarea "*"
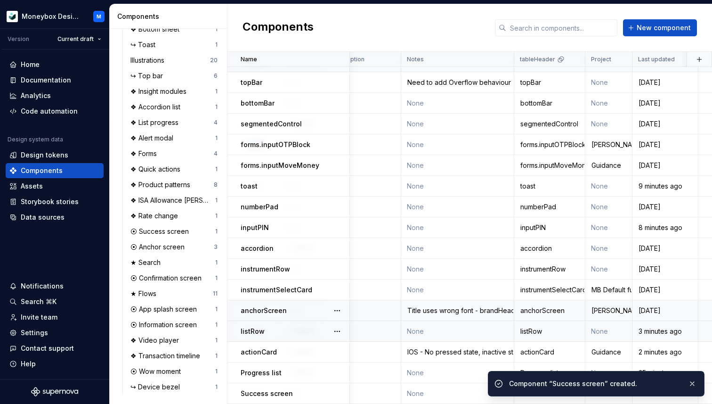
scroll to position [0, 414]
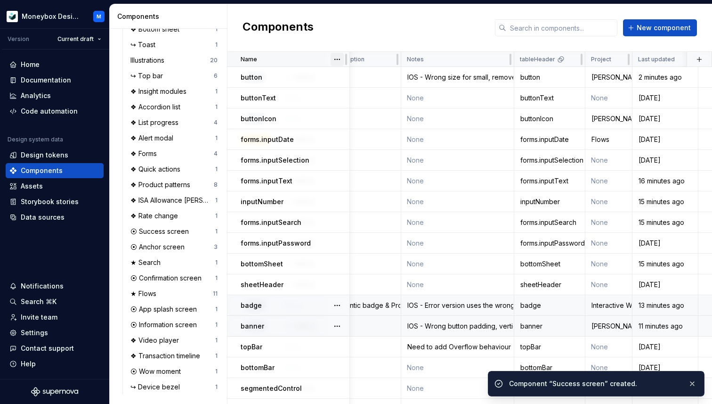
click at [336, 57] on html "Moneybox Design System M Version Current draft Home Documentation Analytics Cod…" at bounding box center [356, 202] width 712 height 404
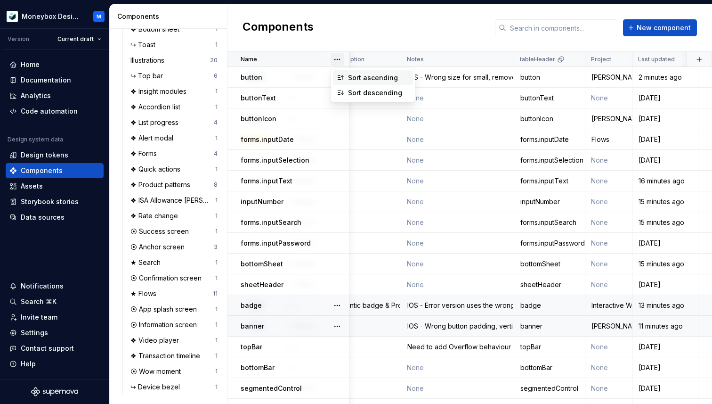
click at [356, 74] on div "Sort ascending" at bounding box center [378, 77] width 61 height 9
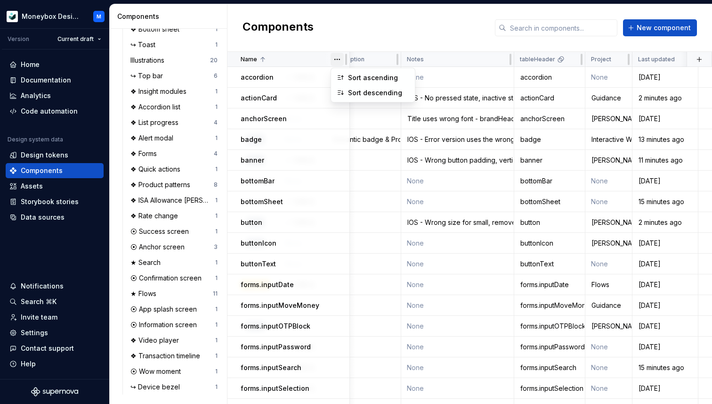
click at [335, 61] on html "Moneybox Design System M Version Current draft Home Documentation Analytics Cod…" at bounding box center [356, 202] width 712 height 404
click at [352, 90] on div "Sort descending" at bounding box center [378, 92] width 61 height 9
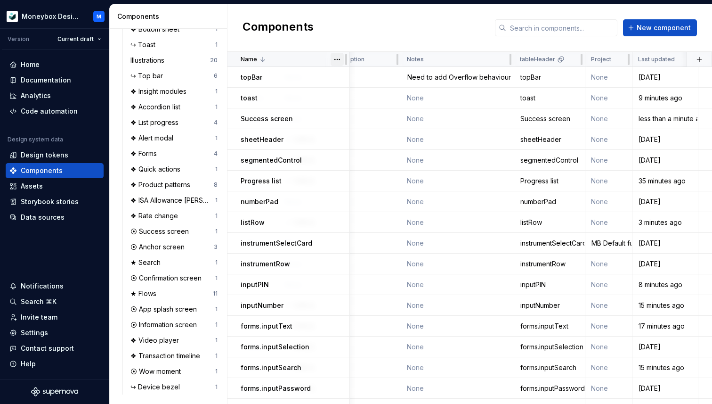
click at [336, 61] on html "Moneybox Design System M Version Current draft Home Documentation Analytics Cod…" at bounding box center [356, 202] width 712 height 404
click at [358, 78] on div "Sort ascending" at bounding box center [378, 77] width 61 height 9
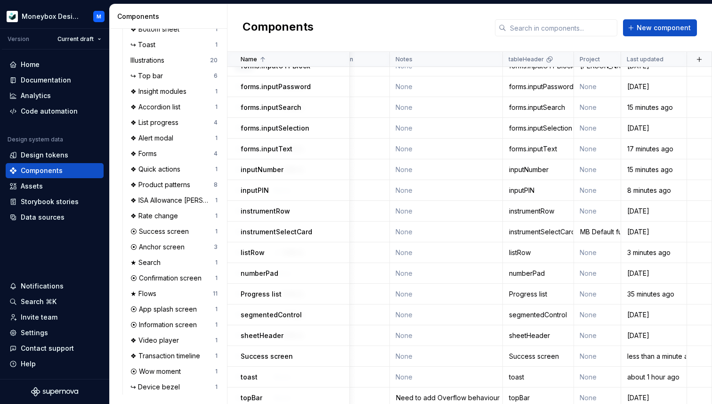
scroll to position [260, 425]
click at [601, 232] on div "MB Default fund" at bounding box center [598, 231] width 46 height 9
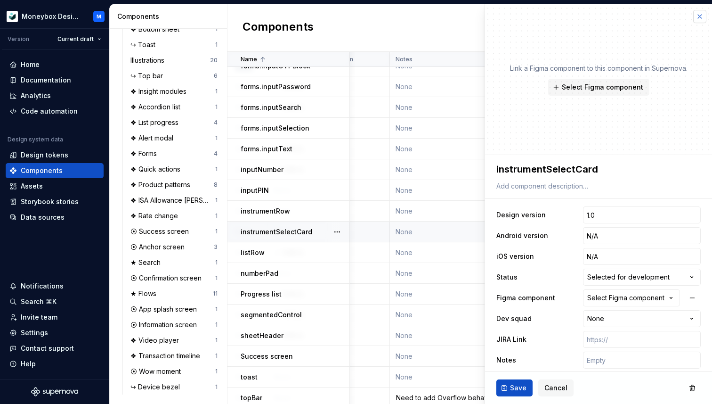
click at [699, 17] on button "button" at bounding box center [700, 16] width 13 height 13
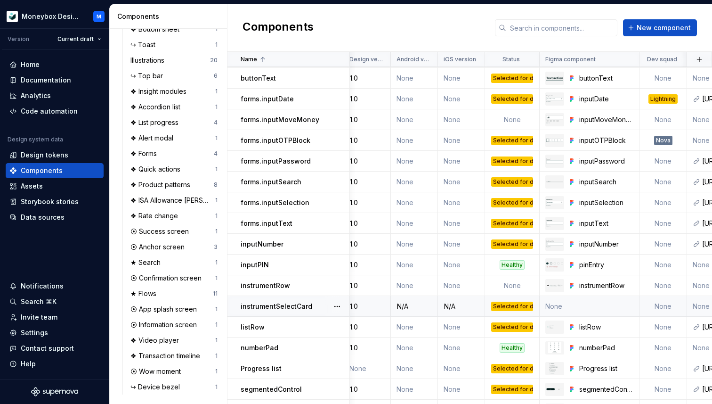
scroll to position [186, 0]
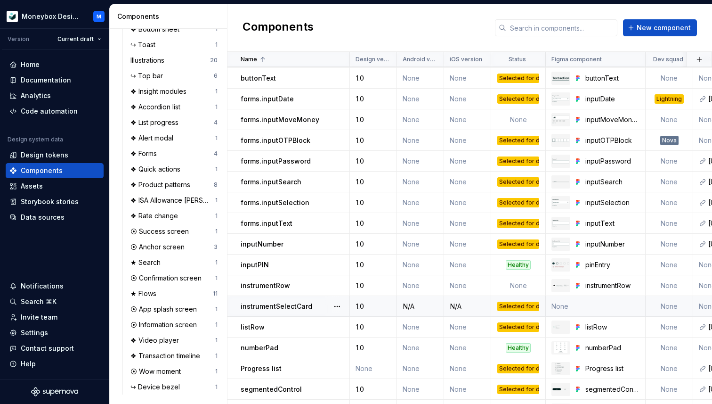
type textarea "*"
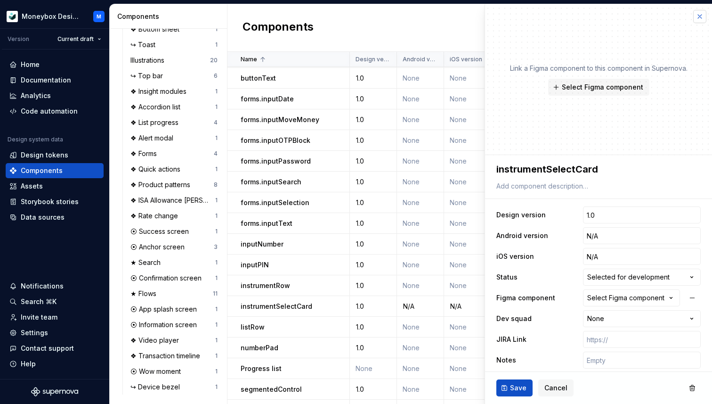
click at [694, 18] on button "button" at bounding box center [700, 16] width 13 height 13
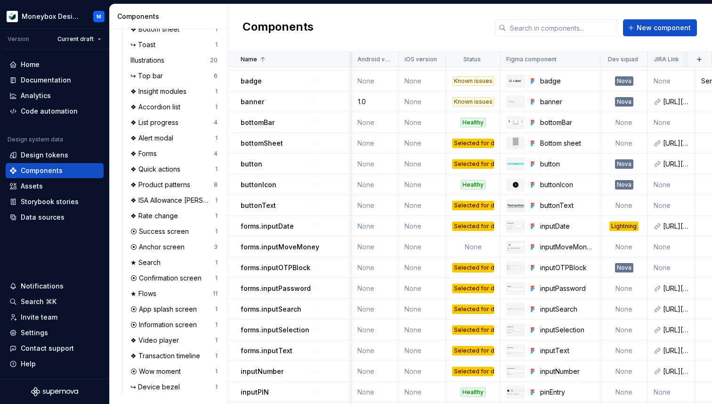
scroll to position [0, 45]
